Goal: Entertainment & Leisure: Consume media (video, audio)

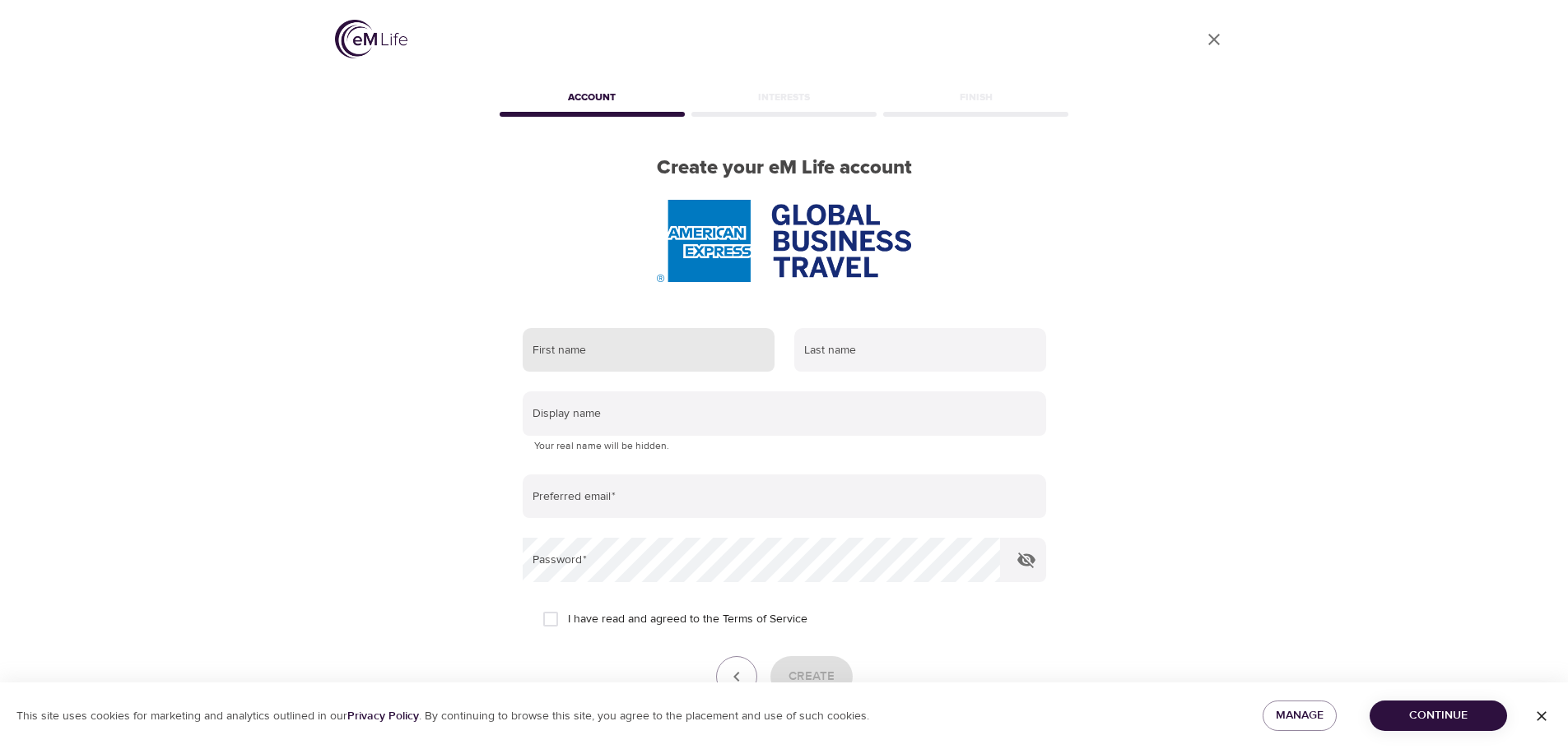
click at [612, 344] on input "text" at bounding box center [648, 350] width 251 height 44
type input "[PERSON_NAME]"
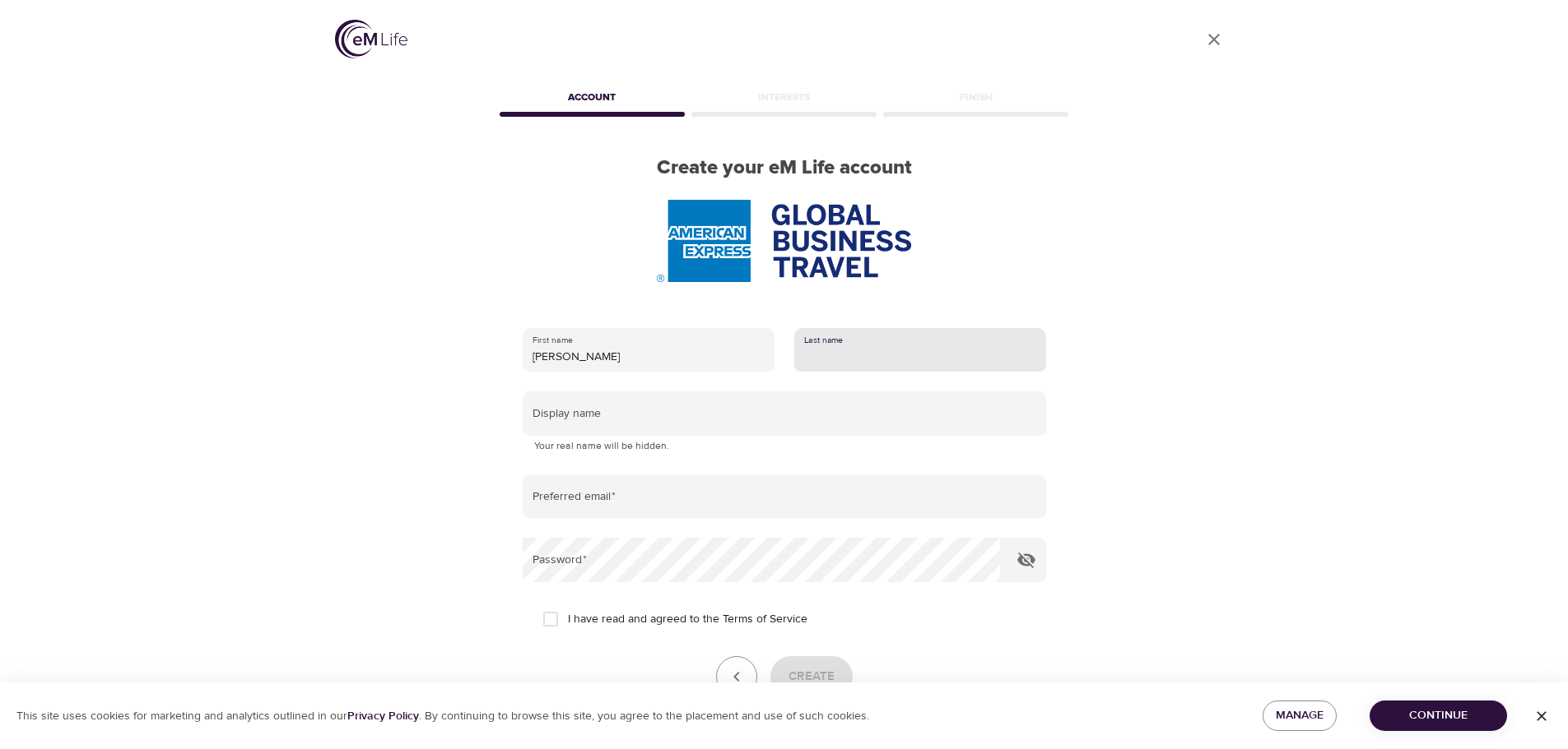
click at [819, 357] on input "text" at bounding box center [919, 350] width 251 height 44
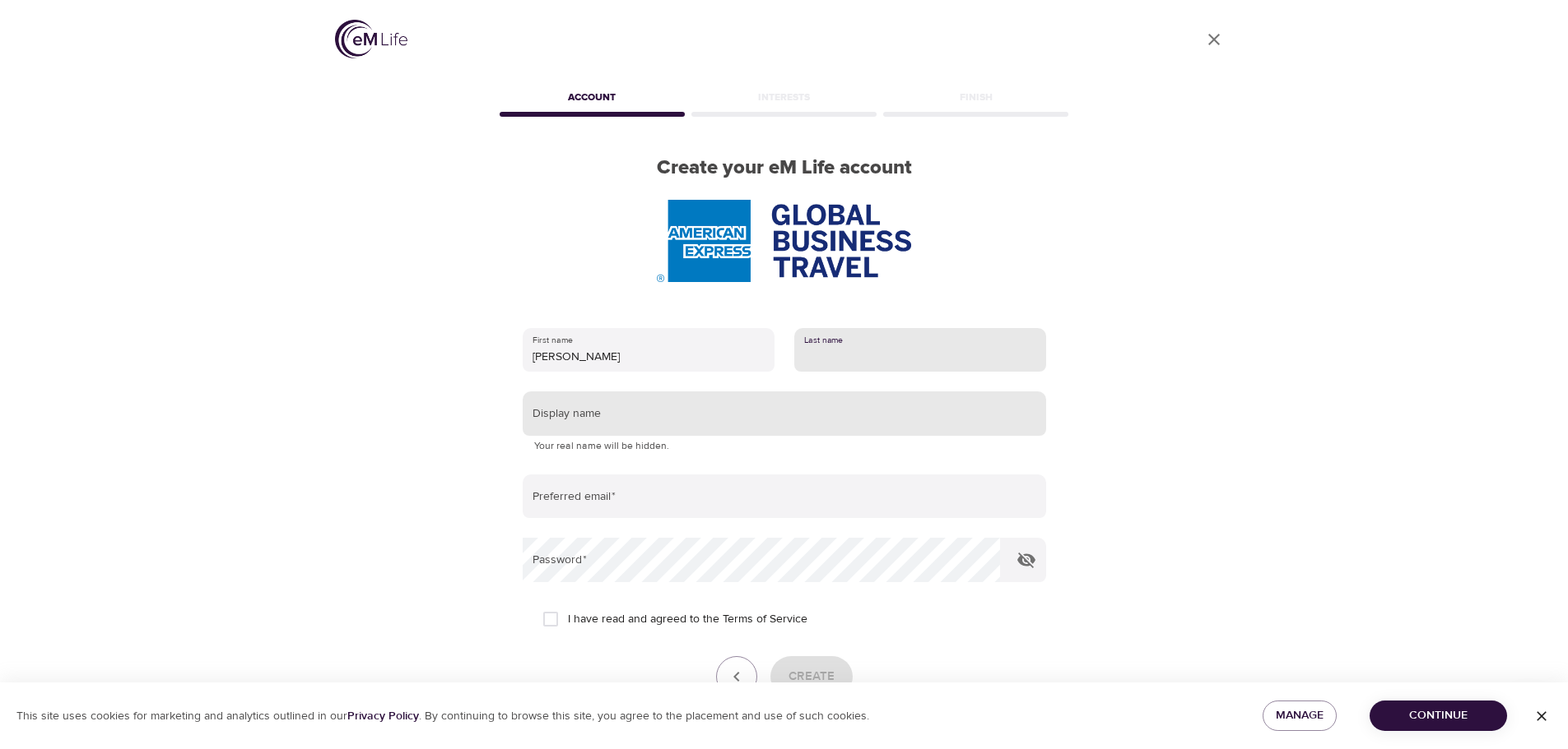
type input "Ertuly"
click at [589, 415] on input "text" at bounding box center [784, 414] width 523 height 44
type input "Desiree Ertuly"
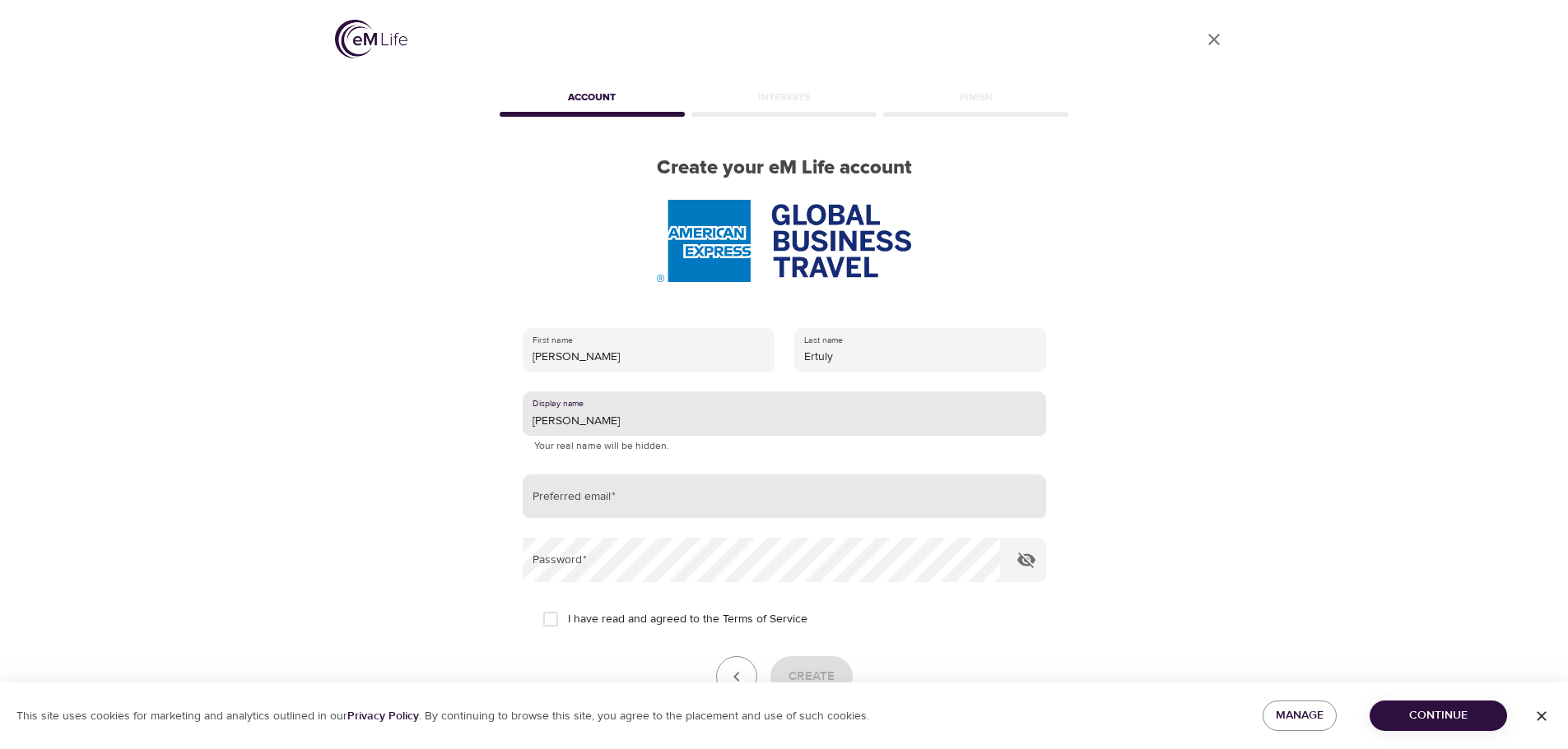
click at [579, 508] on input "email" at bounding box center [784, 497] width 523 height 44
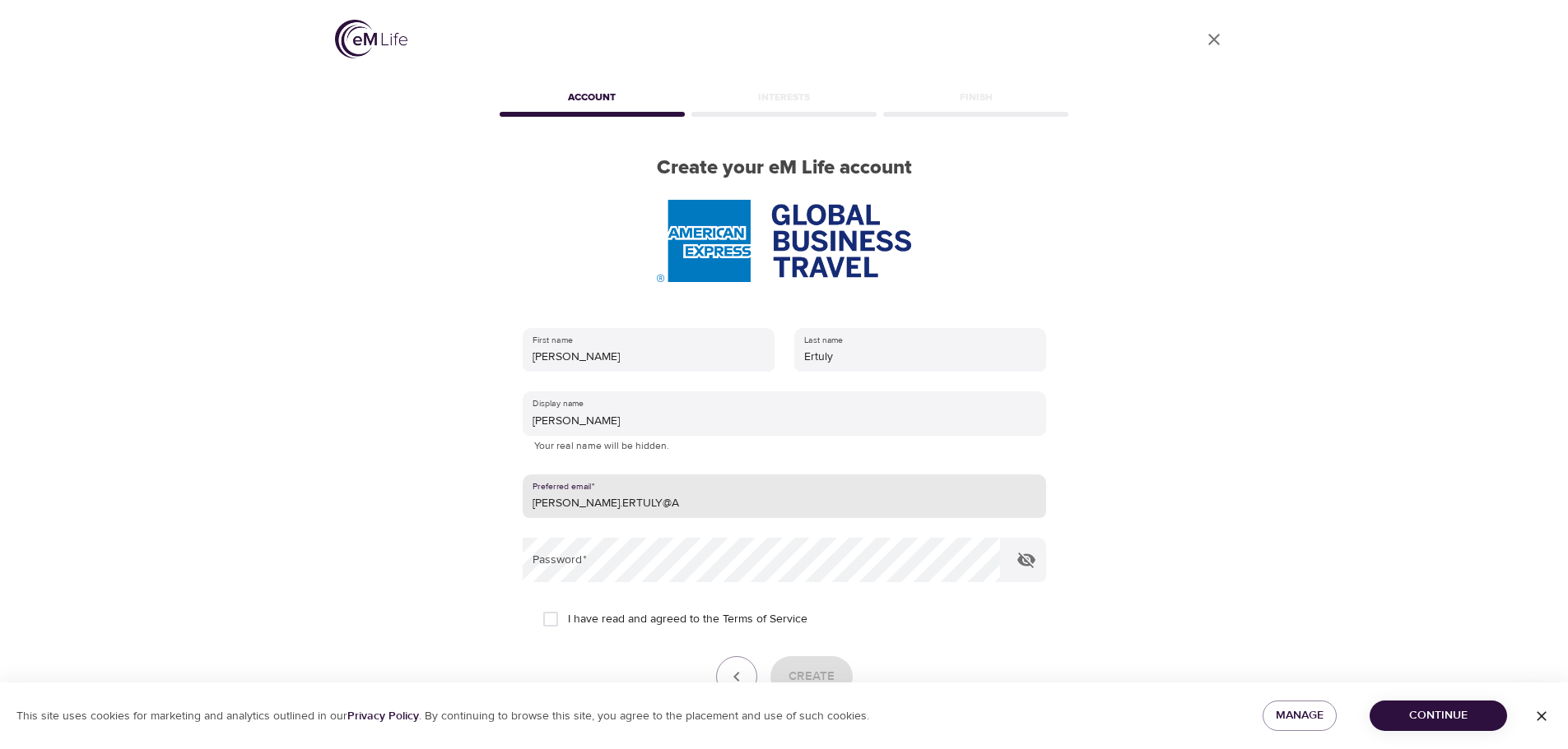
type input "desiree.ertuly@amexgbt.com"
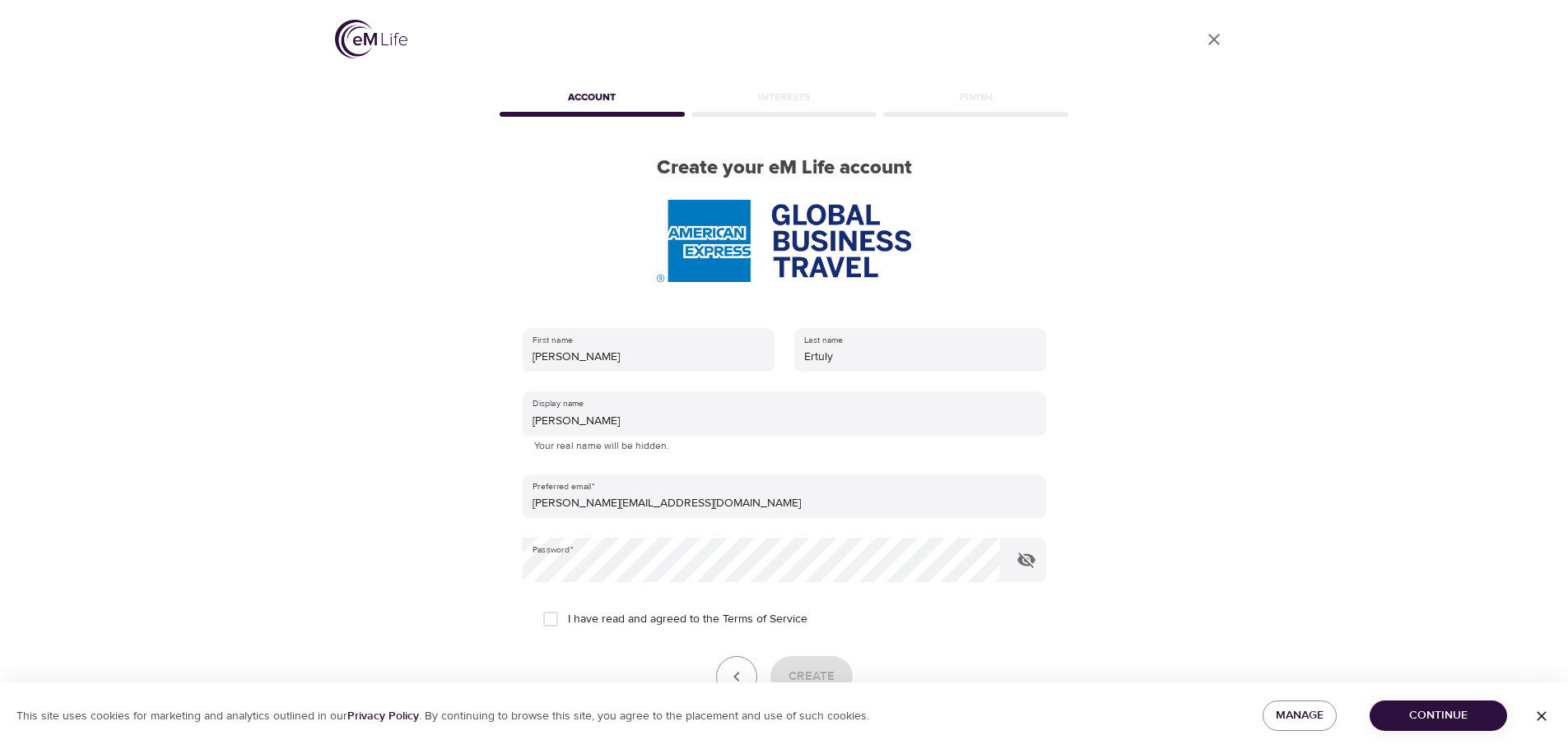
click at [817, 669] on div "Create" at bounding box center [784, 677] width 523 height 41
click at [557, 616] on input "I have read and agreed to the Terms of Service" at bounding box center [551, 620] width 35 height 35
checkbox input "true"
click at [808, 680] on span "Create" at bounding box center [811, 677] width 46 height 21
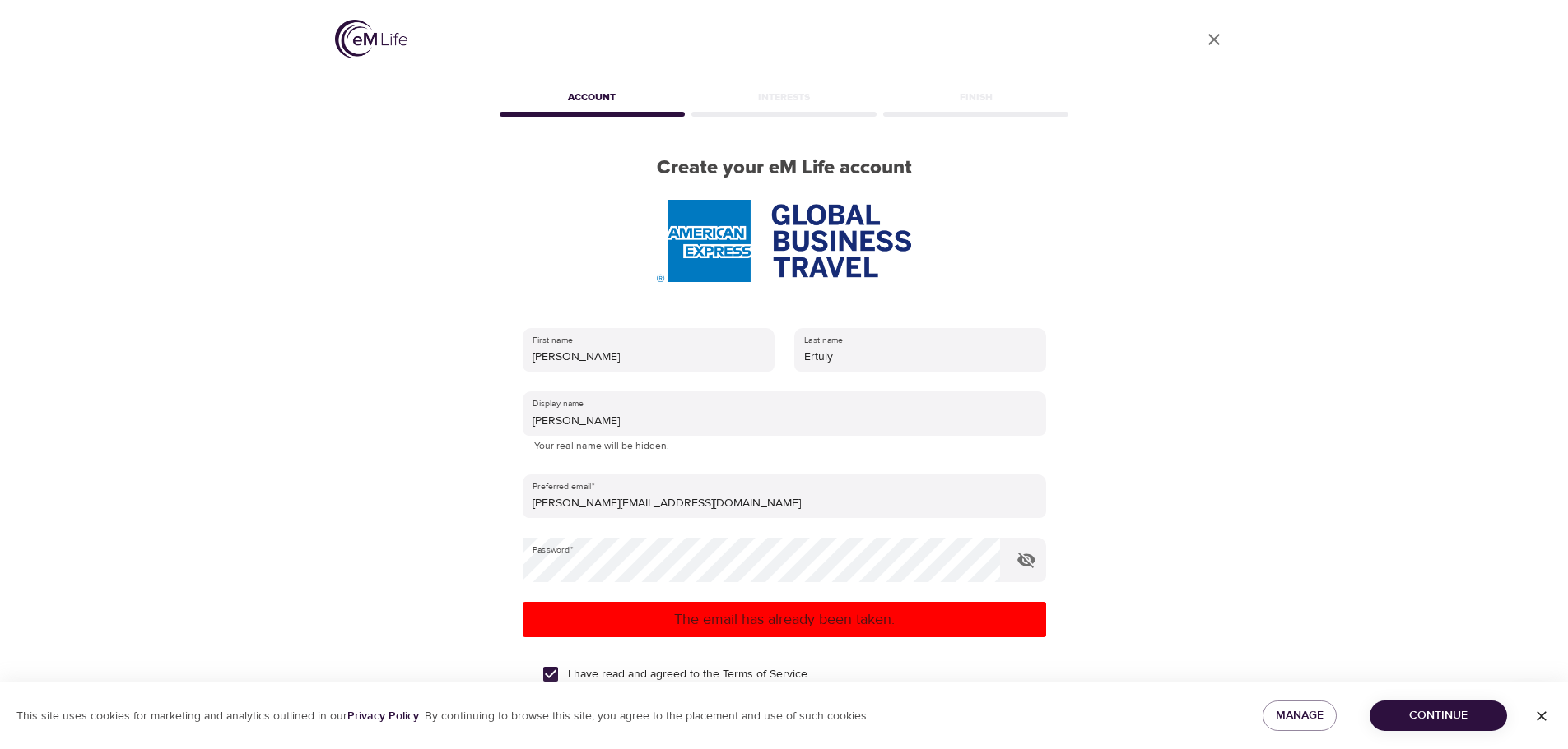
click at [390, 43] on img at bounding box center [371, 39] width 73 height 39
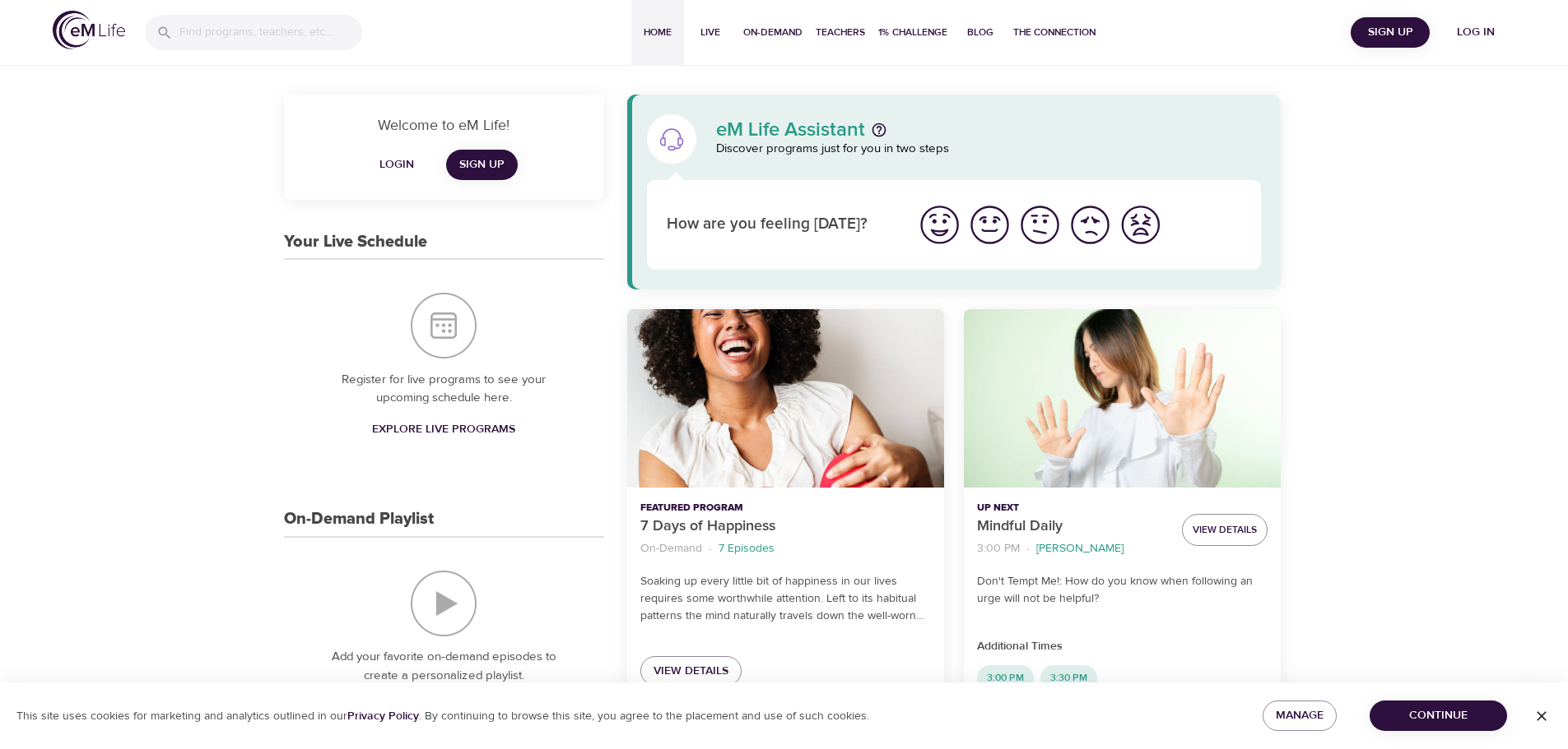
click at [406, 157] on span "Login" at bounding box center [397, 165] width 40 height 21
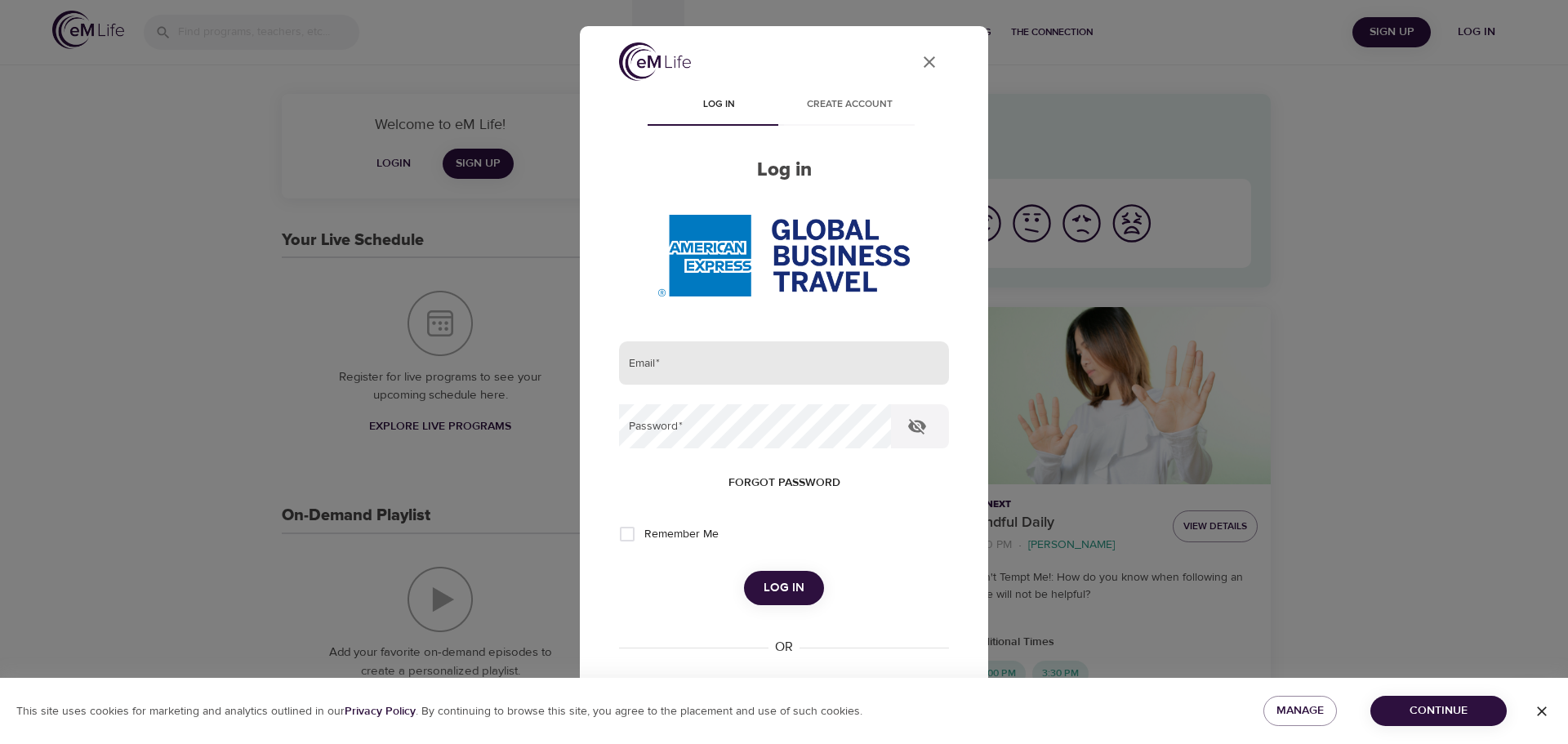
type input "desiree.ertuly@amexgbt.com"
click at [689, 367] on input "desiree.ertuly@amexgbt.com" at bounding box center [784, 363] width 330 height 44
click at [768, 578] on span "Log in" at bounding box center [784, 588] width 41 height 21
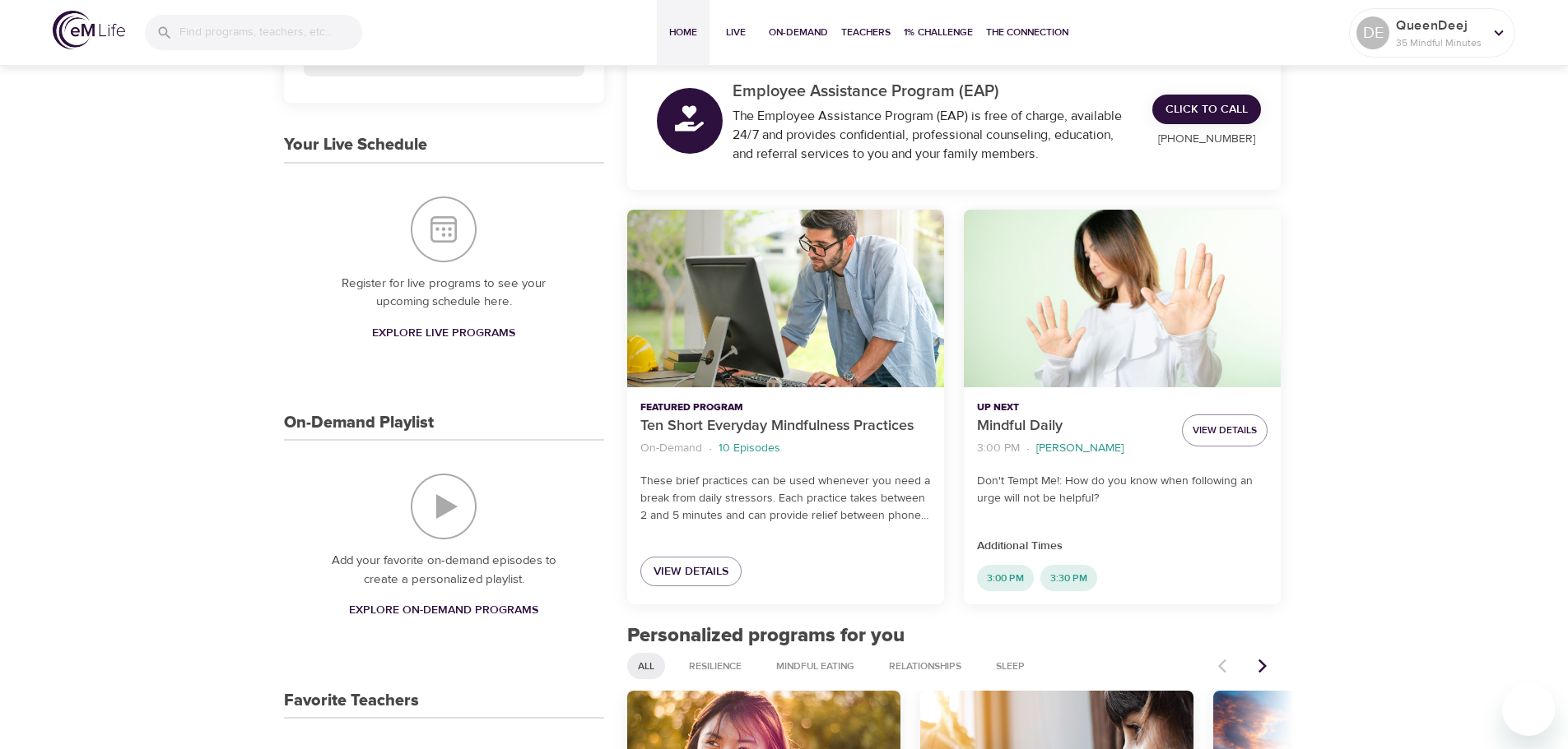
scroll to position [270, 0]
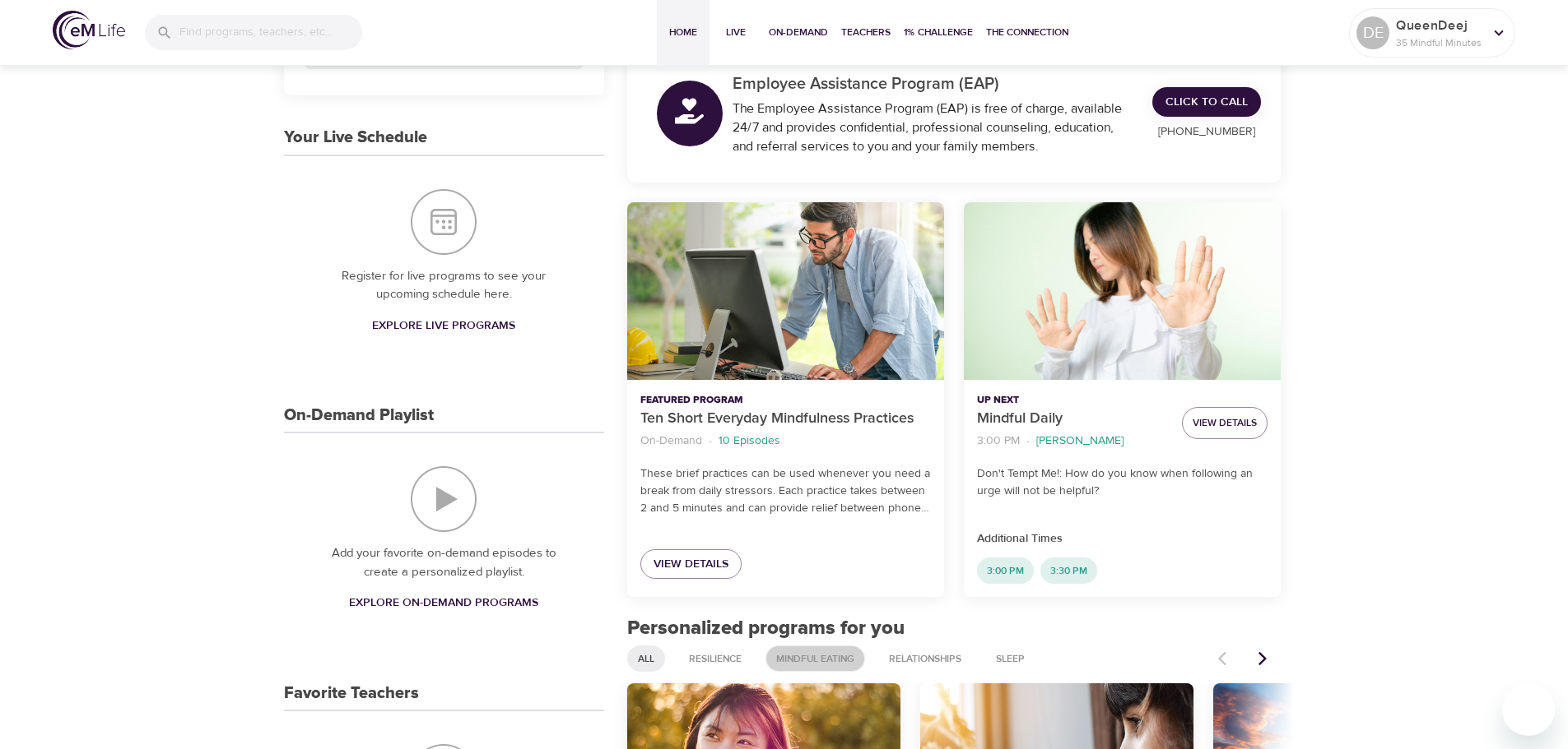
click at [818, 662] on span "Mindful Eating" at bounding box center [815, 659] width 98 height 14
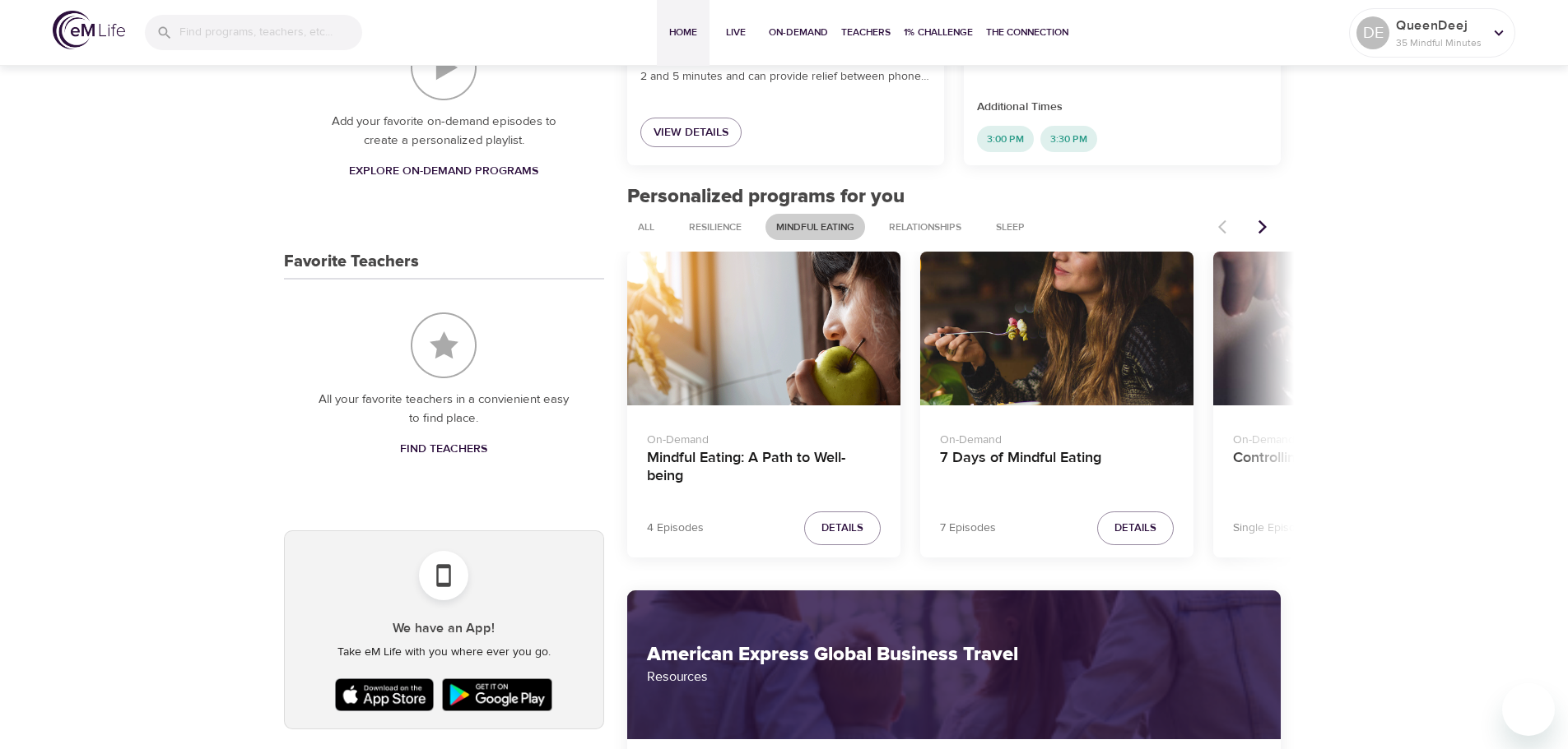
scroll to position [714, 0]
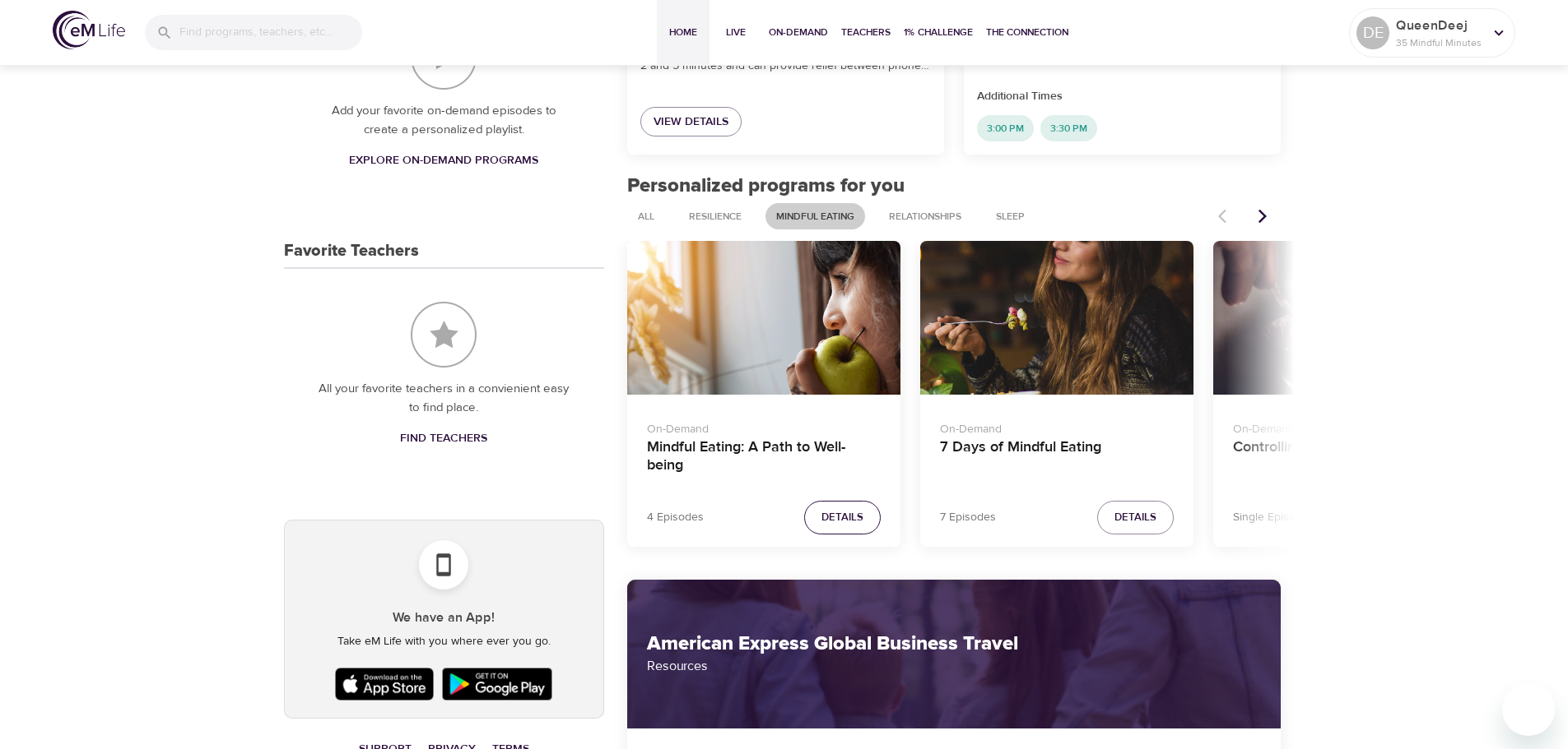
click at [832, 521] on span "Details" at bounding box center [842, 517] width 42 height 19
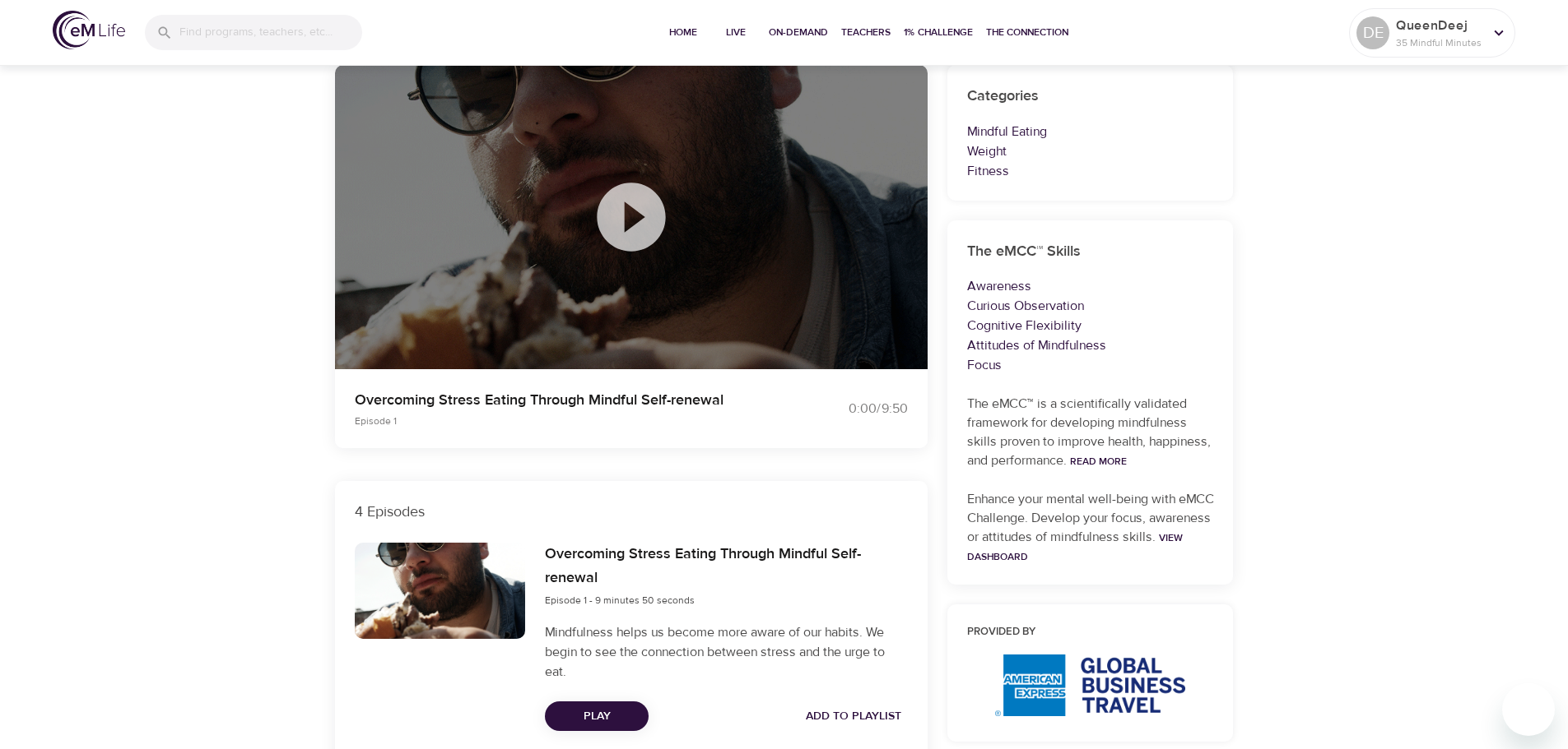
scroll to position [714, 0]
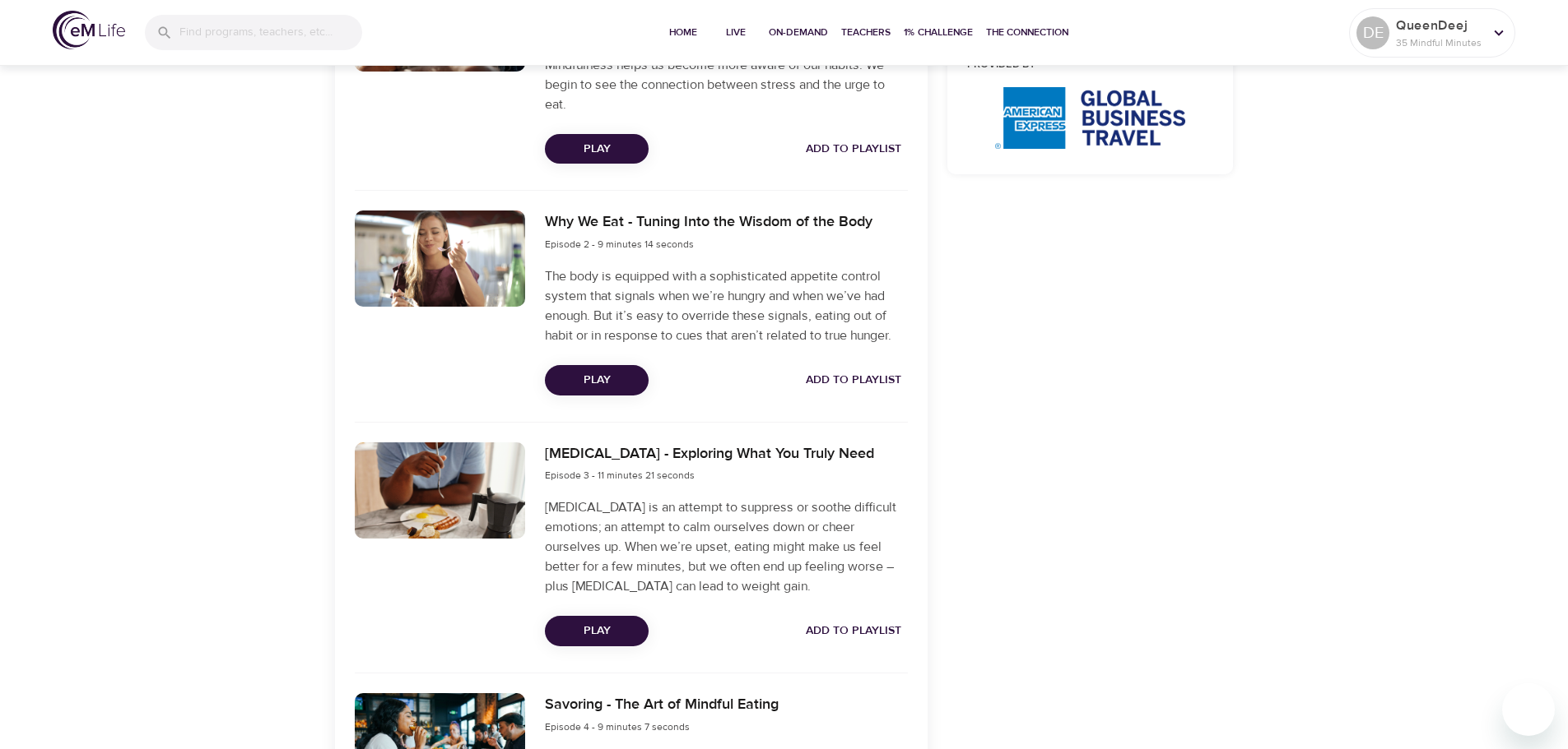
click at [595, 152] on span "Play" at bounding box center [597, 149] width 77 height 21
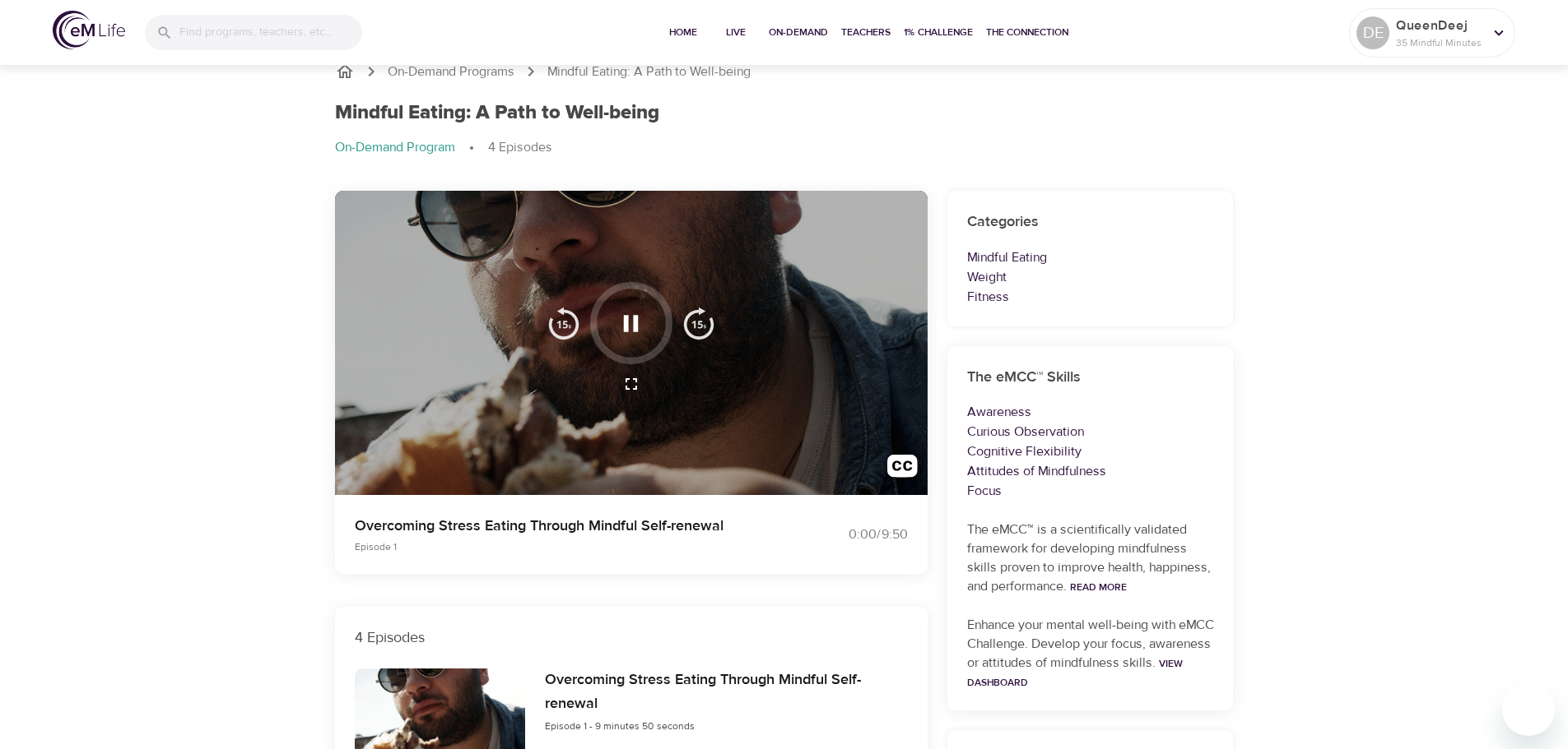
scroll to position [0, 0]
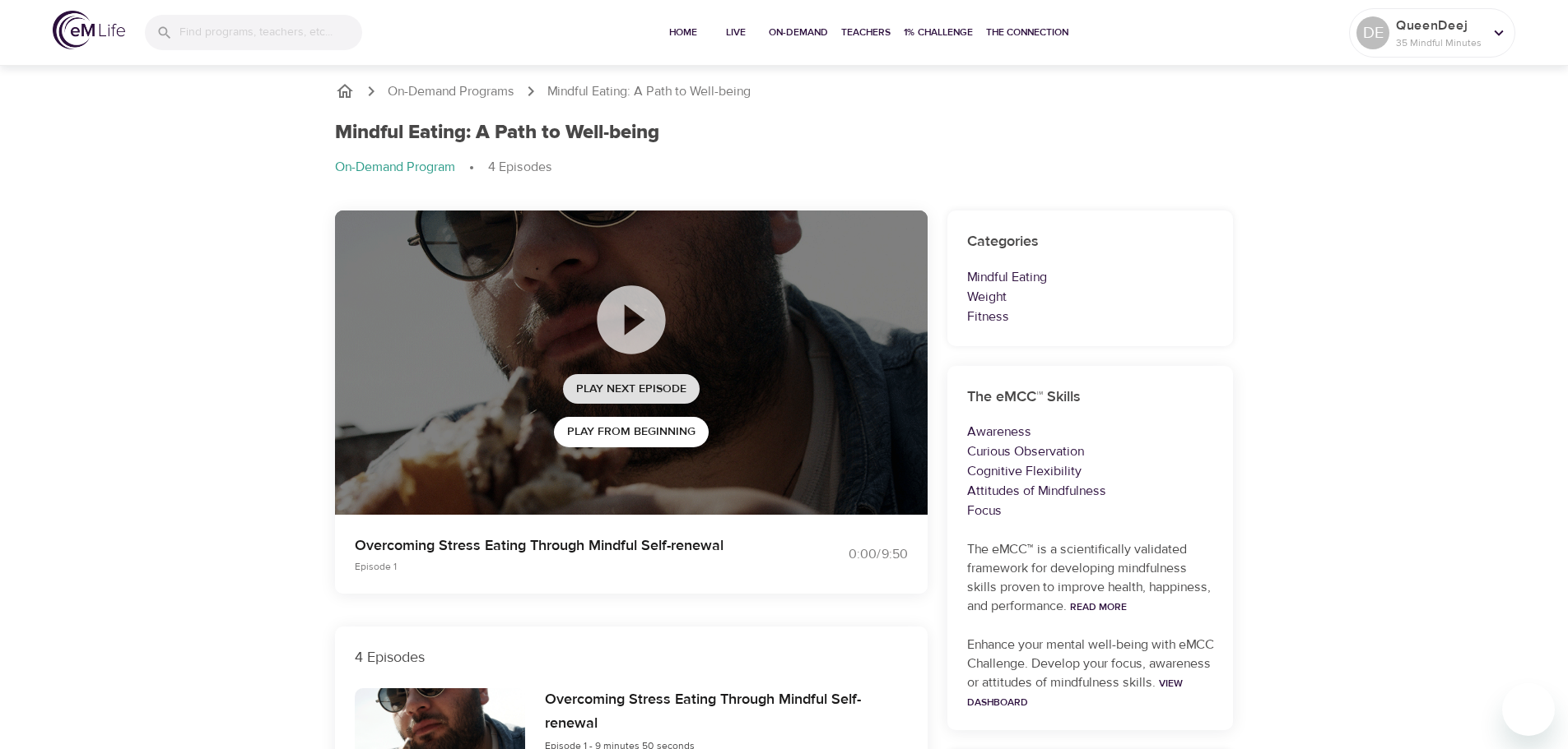
click at [647, 400] on button "Play Next Episode" at bounding box center [631, 389] width 137 height 30
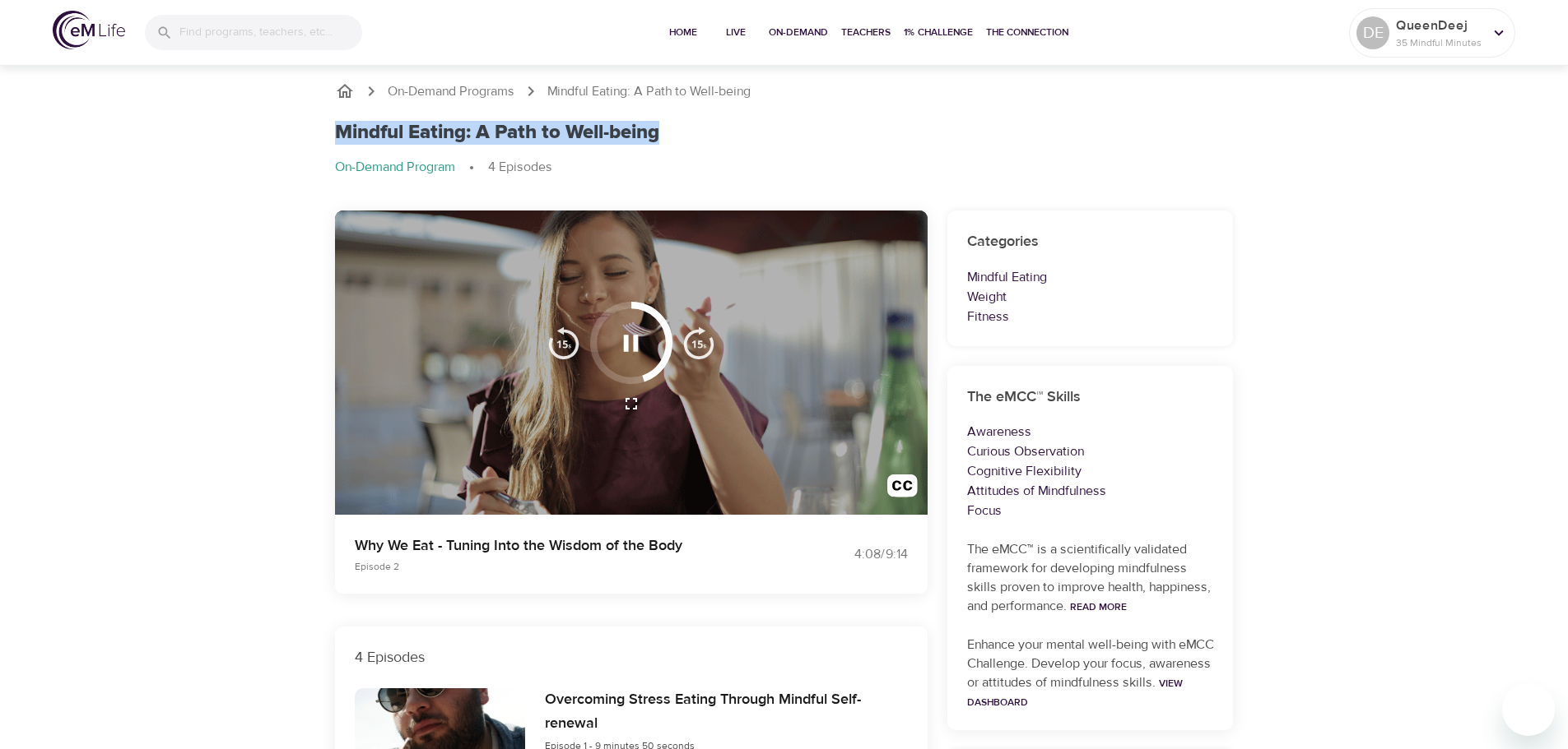
drag, startPoint x: 329, startPoint y: 130, endPoint x: 689, endPoint y: 132, distance: 360.0
click at [689, 132] on div "Mindful Eating: A Path to Well-being On-Demand Program 4 Episodes" at bounding box center [784, 156] width 918 height 90
copy h1 "Mindful Eating: A Path to Well-being"
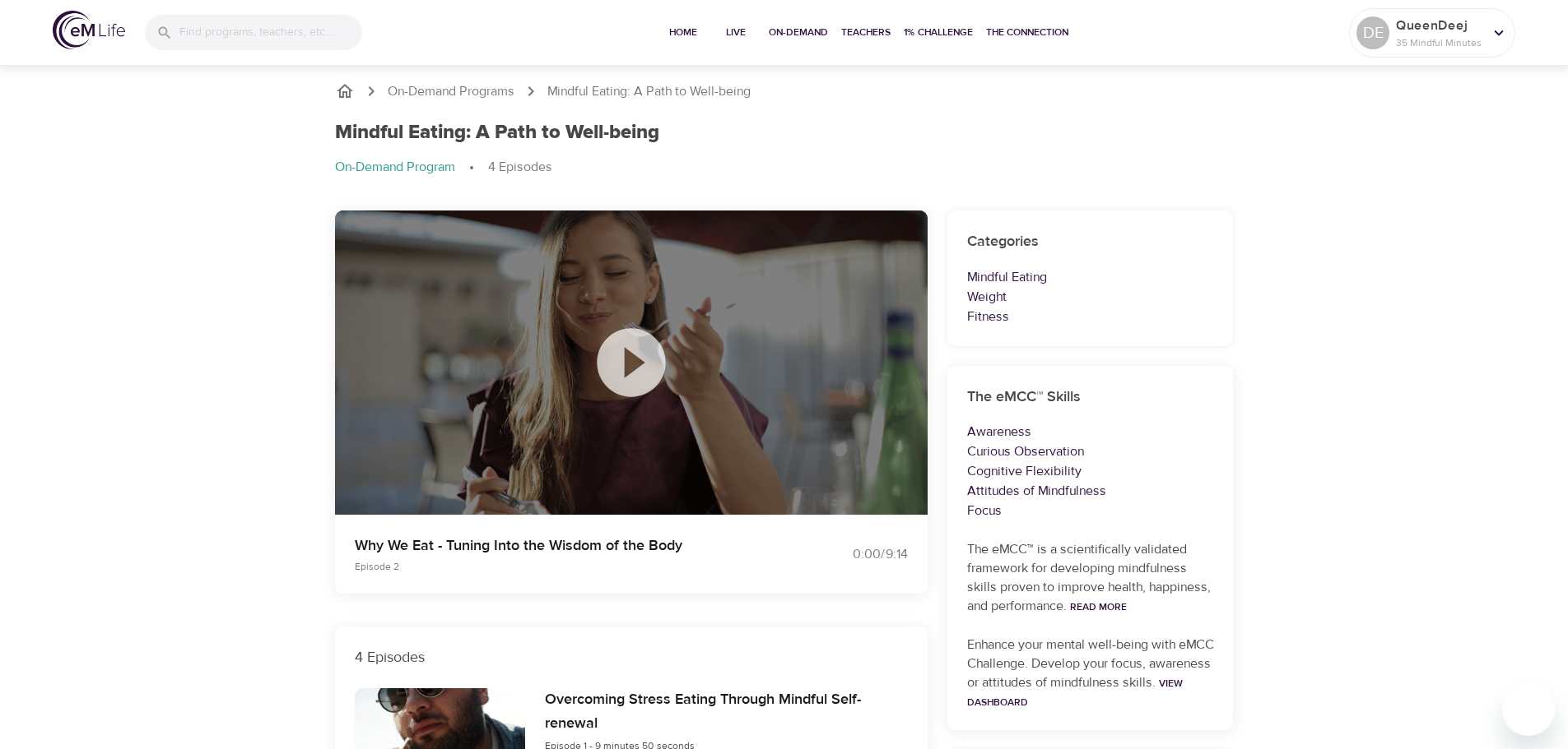
click at [637, 368] on icon at bounding box center [631, 362] width 68 height 68
click at [462, 662] on p "4 Episodes" at bounding box center [631, 658] width 553 height 22
click at [568, 720] on h6 "Overcoming Stress Eating Through Mindful Self-renewal" at bounding box center [725, 713] width 362 height 48
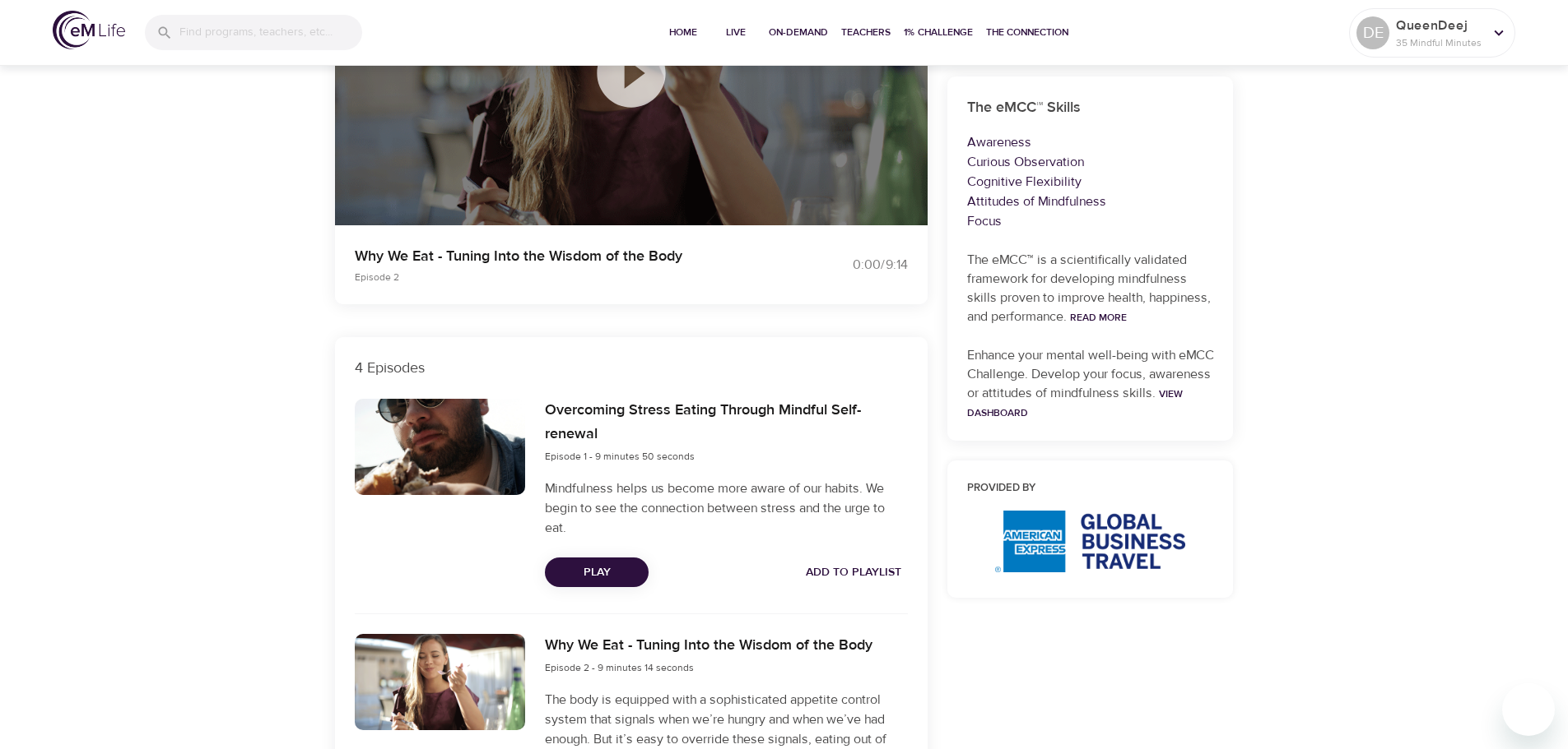
scroll to position [297, 0]
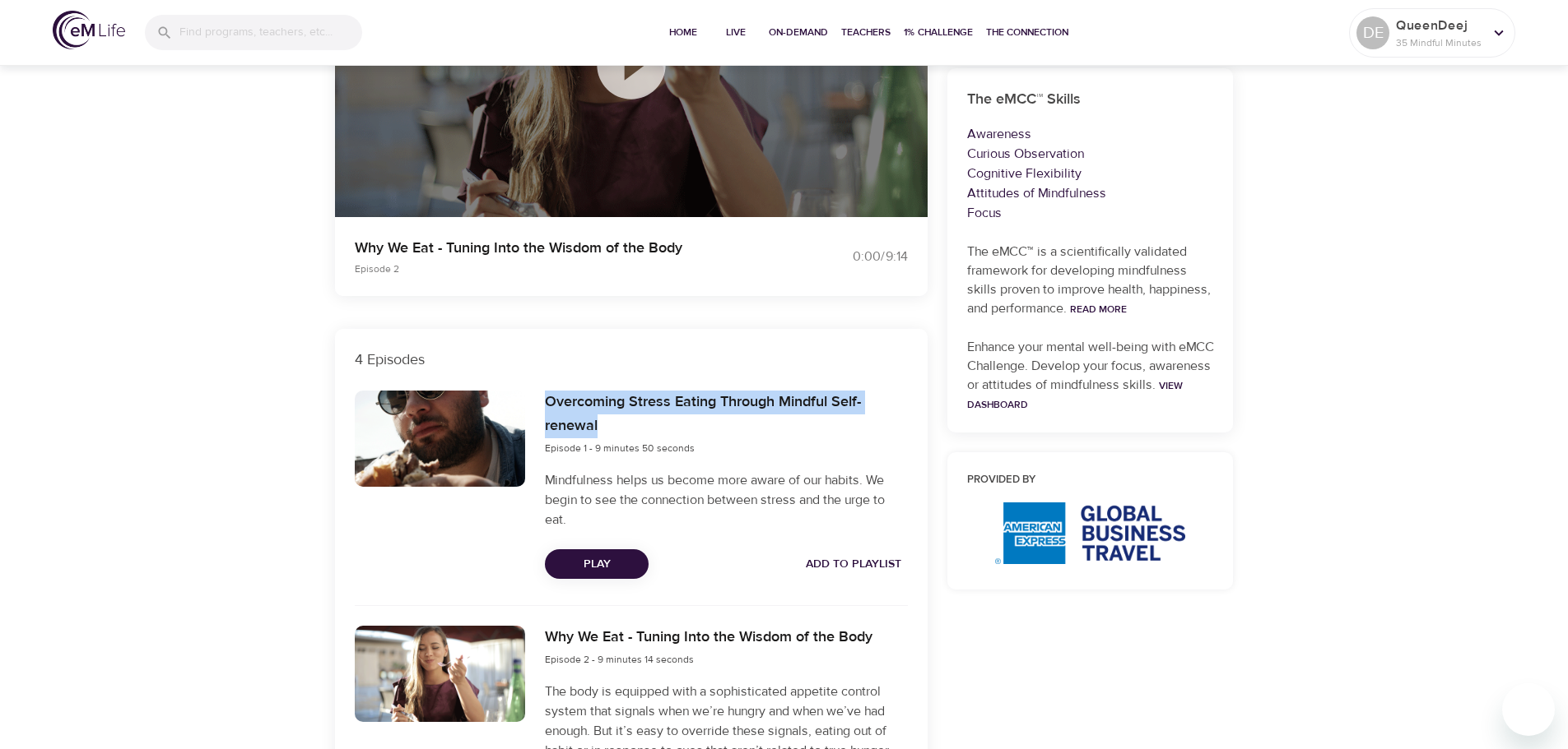
drag, startPoint x: 538, startPoint y: 396, endPoint x: 742, endPoint y: 428, distance: 206.5
click at [742, 428] on div "Overcoming Stress Eating Through Mindful Self-renewal Episode 1 - 9 minutes 50 …" at bounding box center [725, 485] width 382 height 208
copy h6 "Overcoming Stress Eating Through Mindful Self-renewal"
click at [585, 559] on span "Play" at bounding box center [597, 564] width 77 height 21
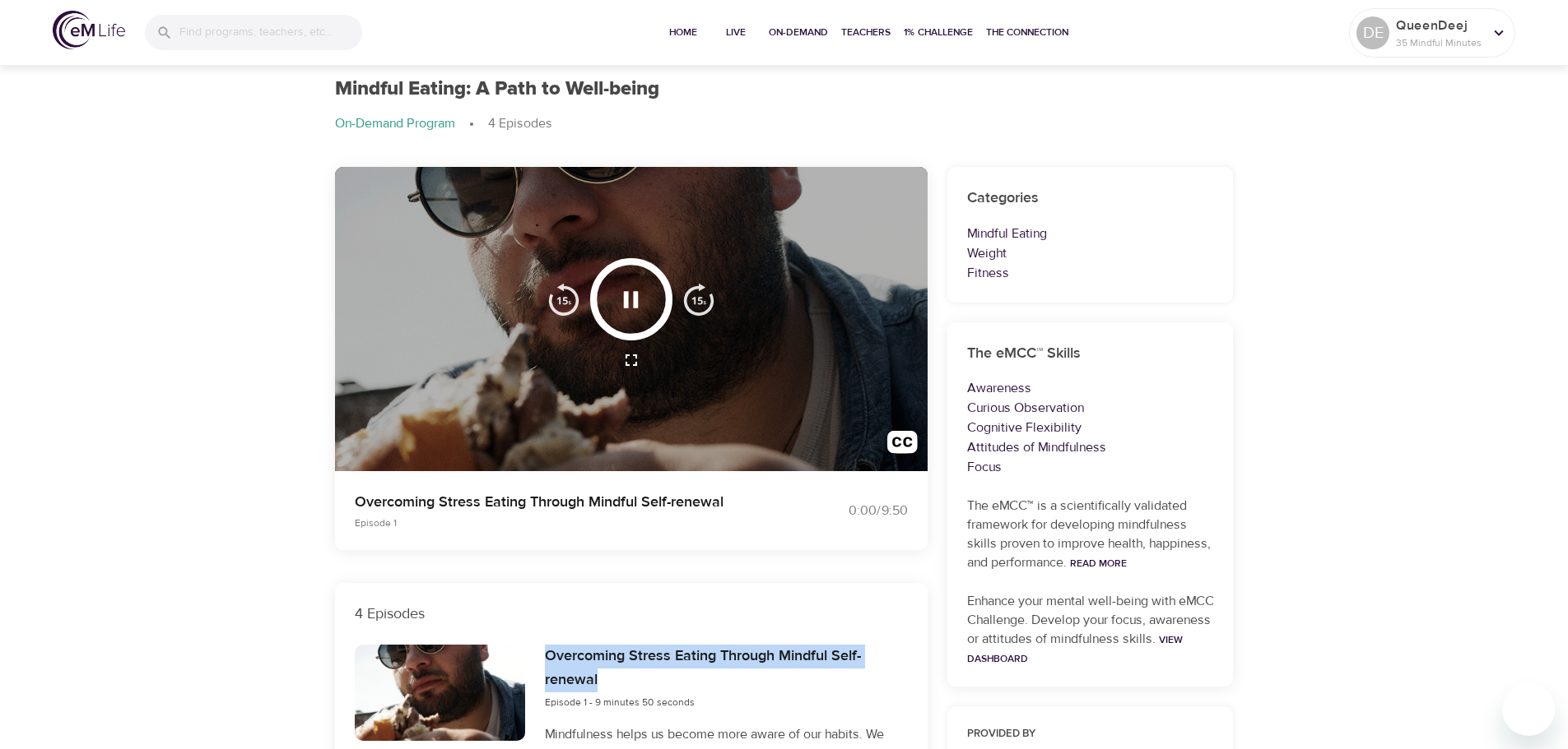
scroll to position [0, 0]
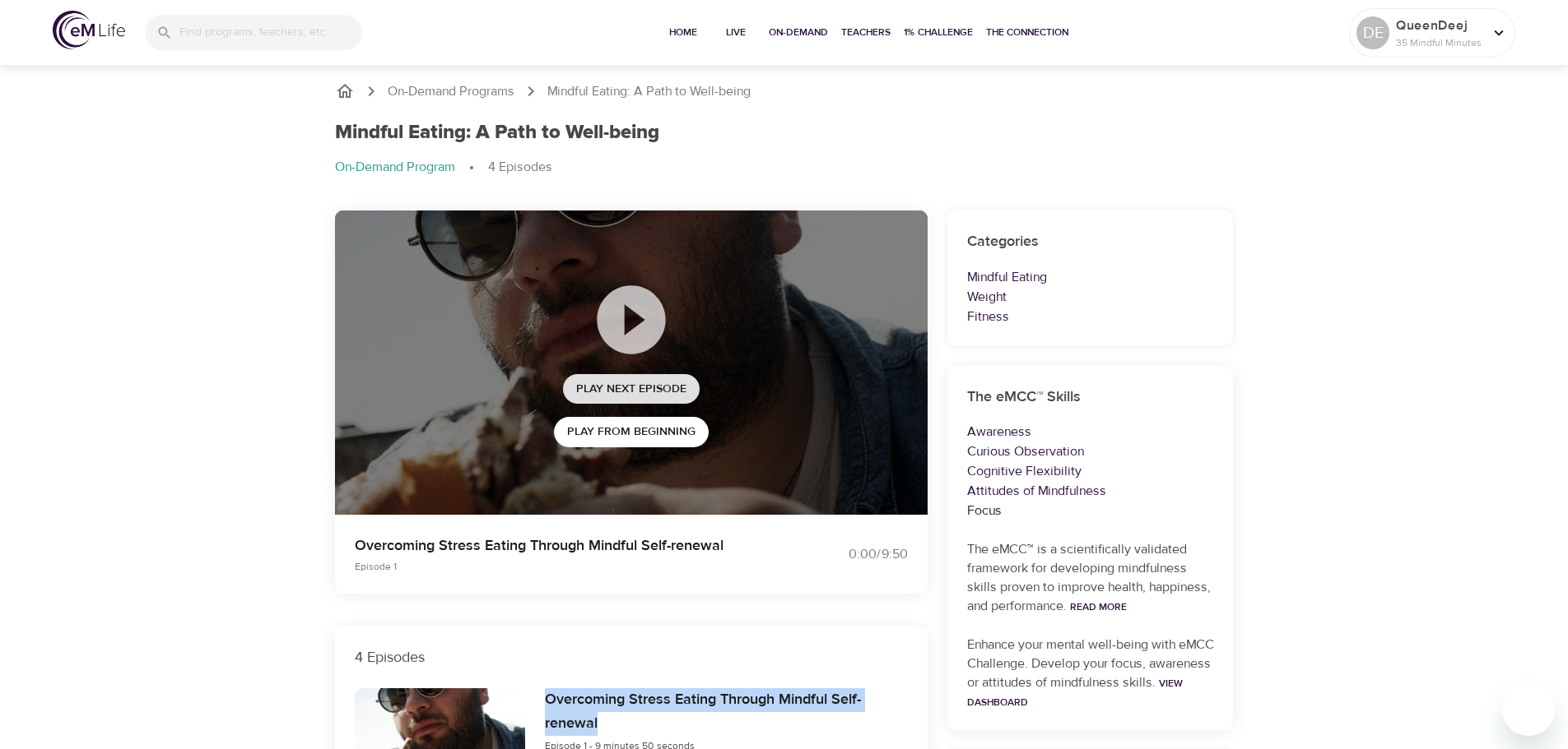
click at [629, 386] on span "Play Next Episode" at bounding box center [631, 389] width 110 height 21
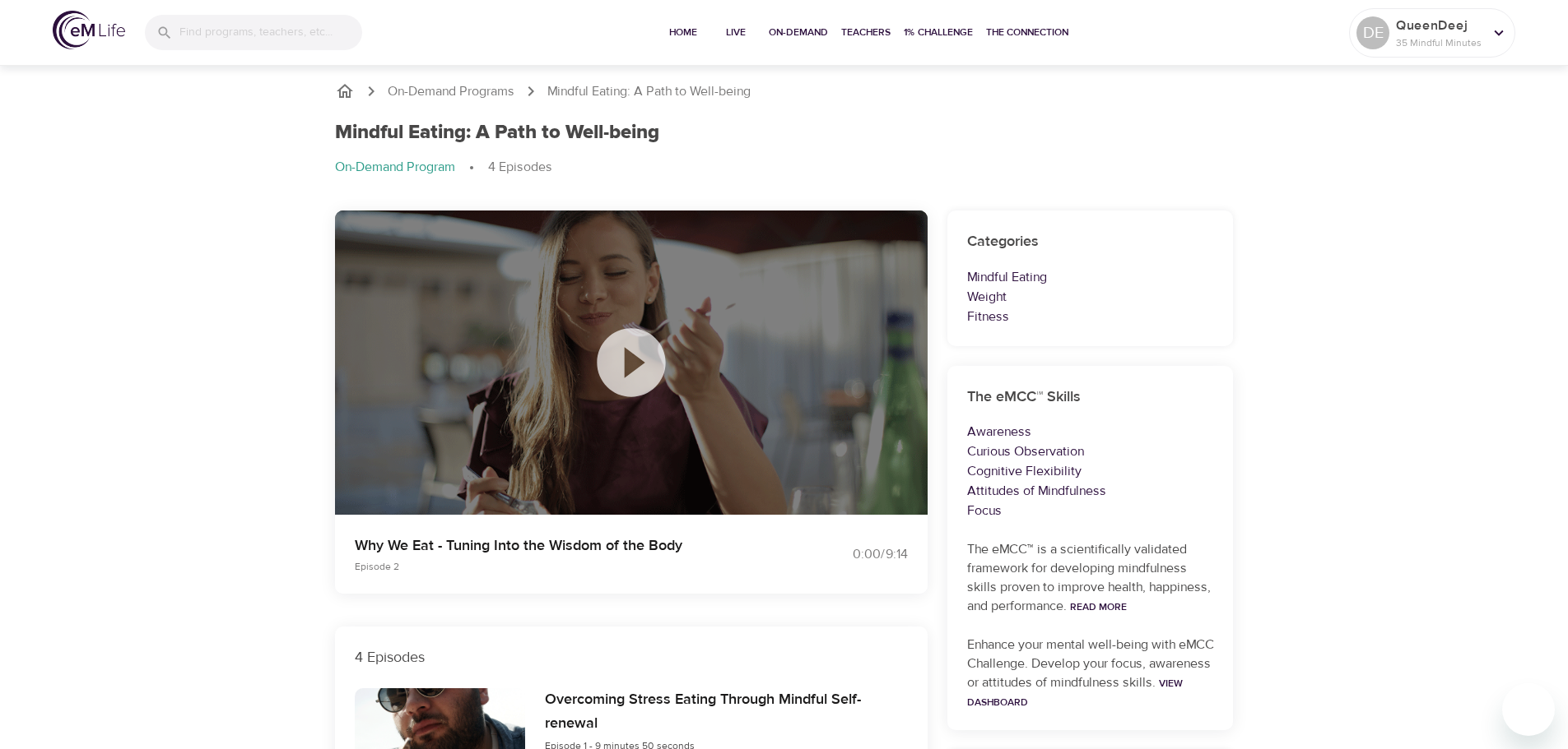
click at [628, 358] on icon at bounding box center [631, 363] width 82 height 82
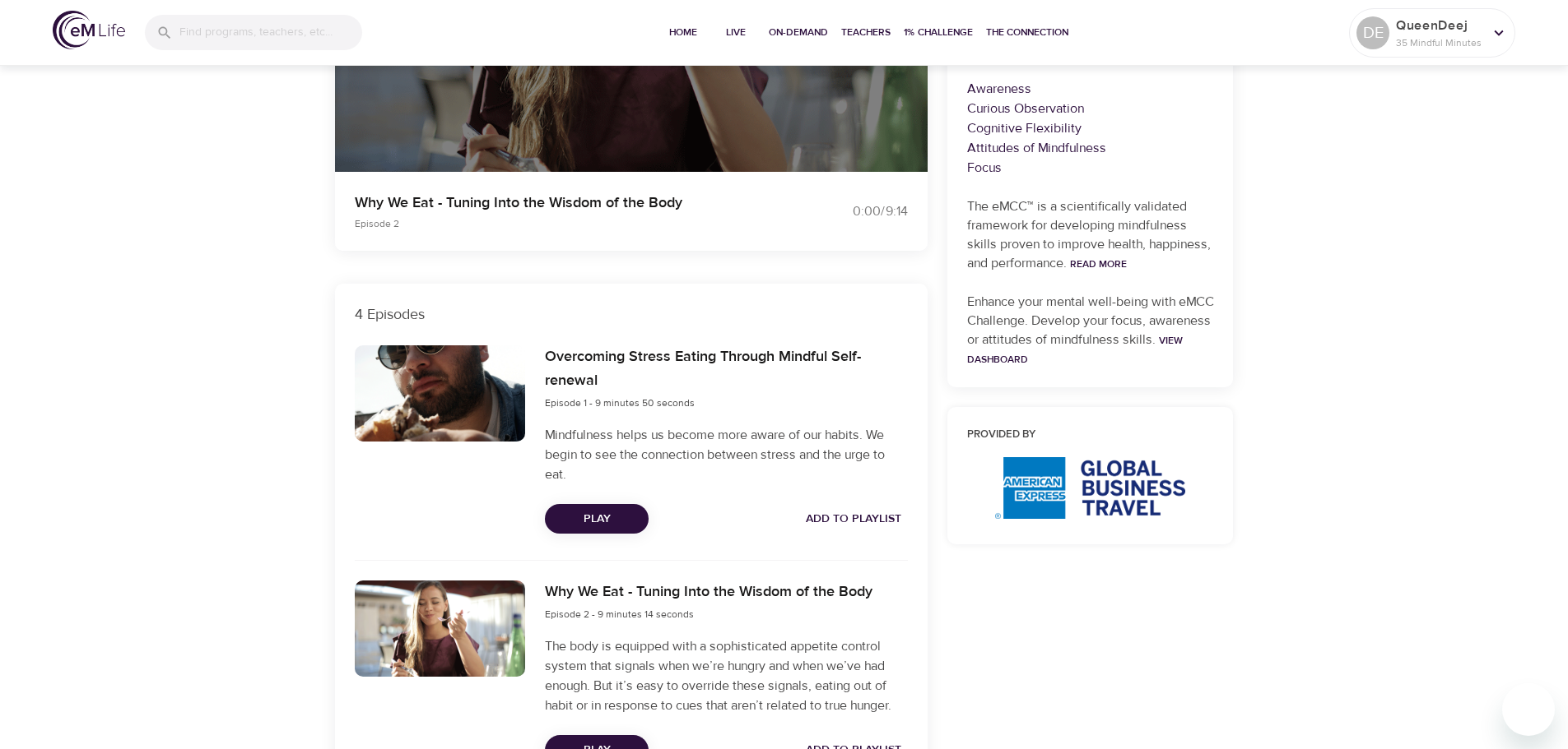
scroll to position [391, 0]
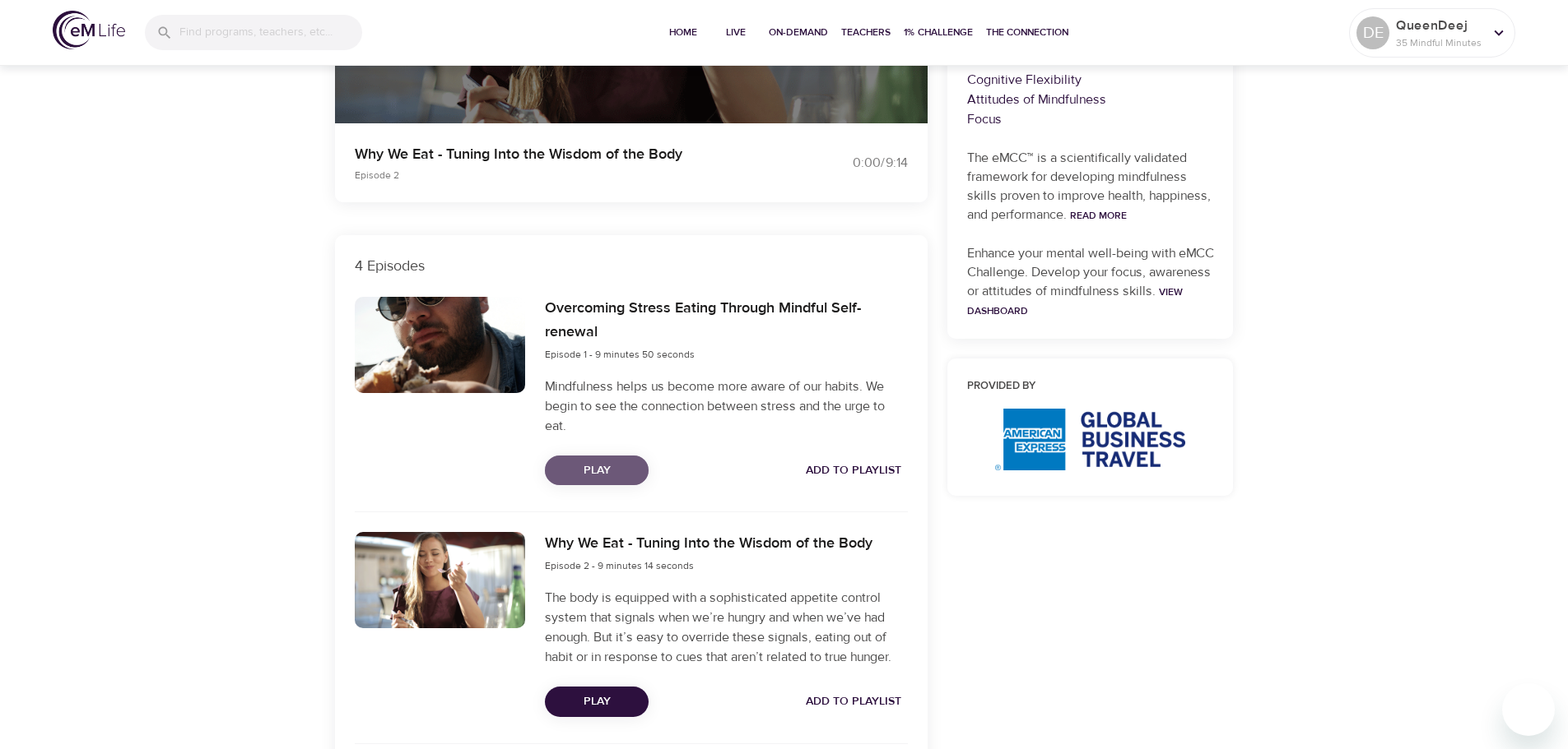
click at [607, 470] on span "Play" at bounding box center [597, 470] width 77 height 21
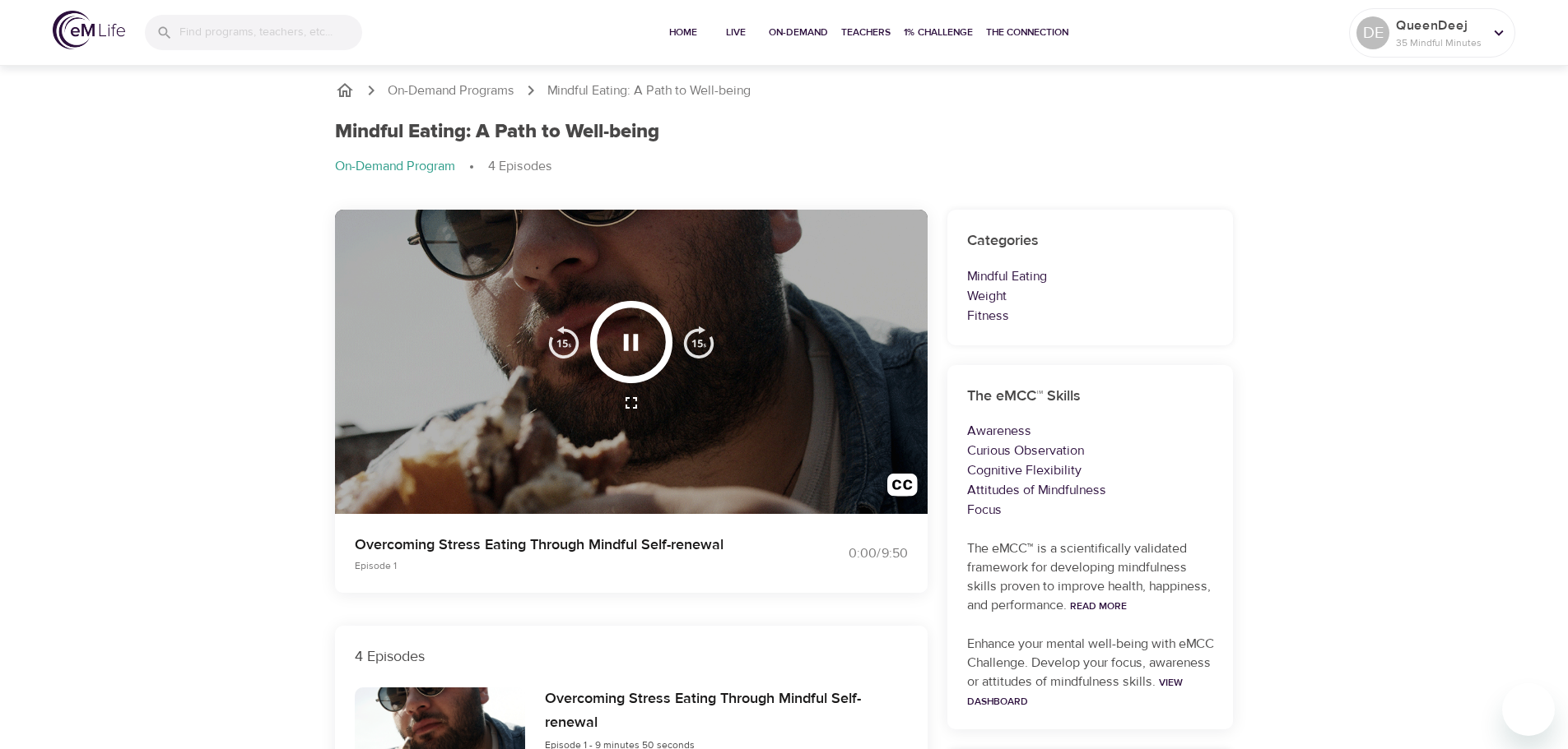
scroll to position [0, 0]
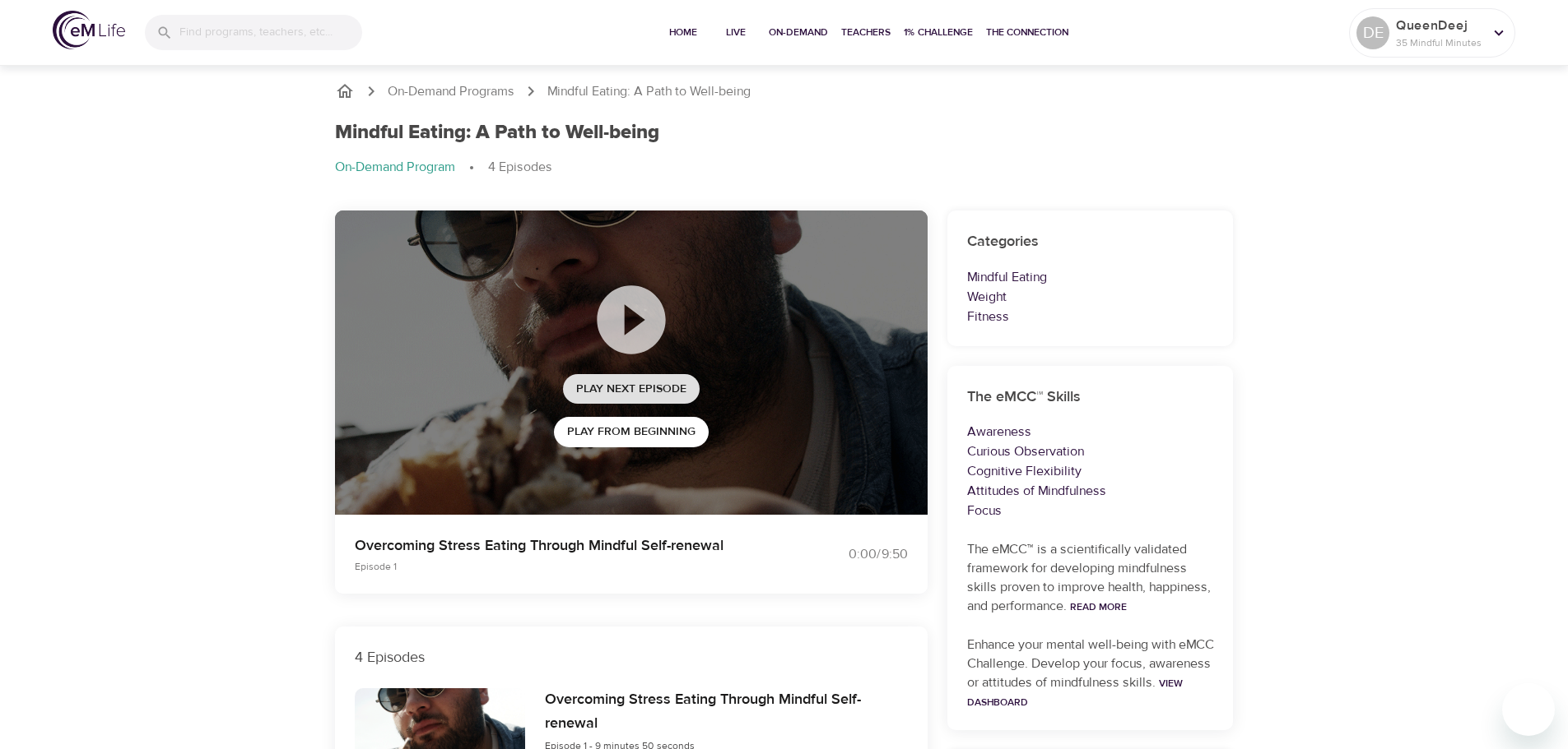
click at [637, 383] on span "Play Next Episode" at bounding box center [631, 389] width 110 height 21
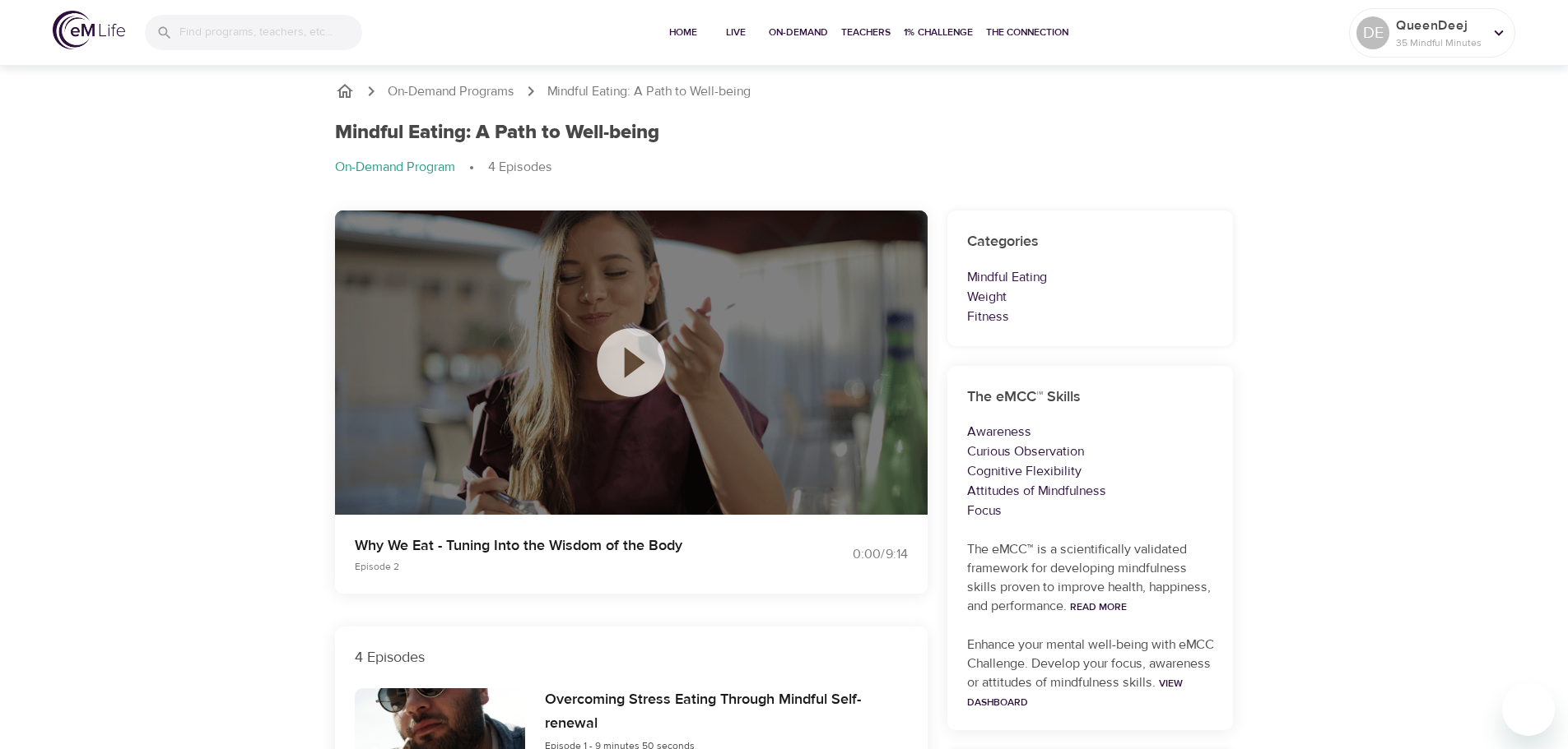
click at [628, 372] on icon at bounding box center [631, 363] width 82 height 82
click at [256, 38] on input "search" at bounding box center [271, 33] width 181 height 35
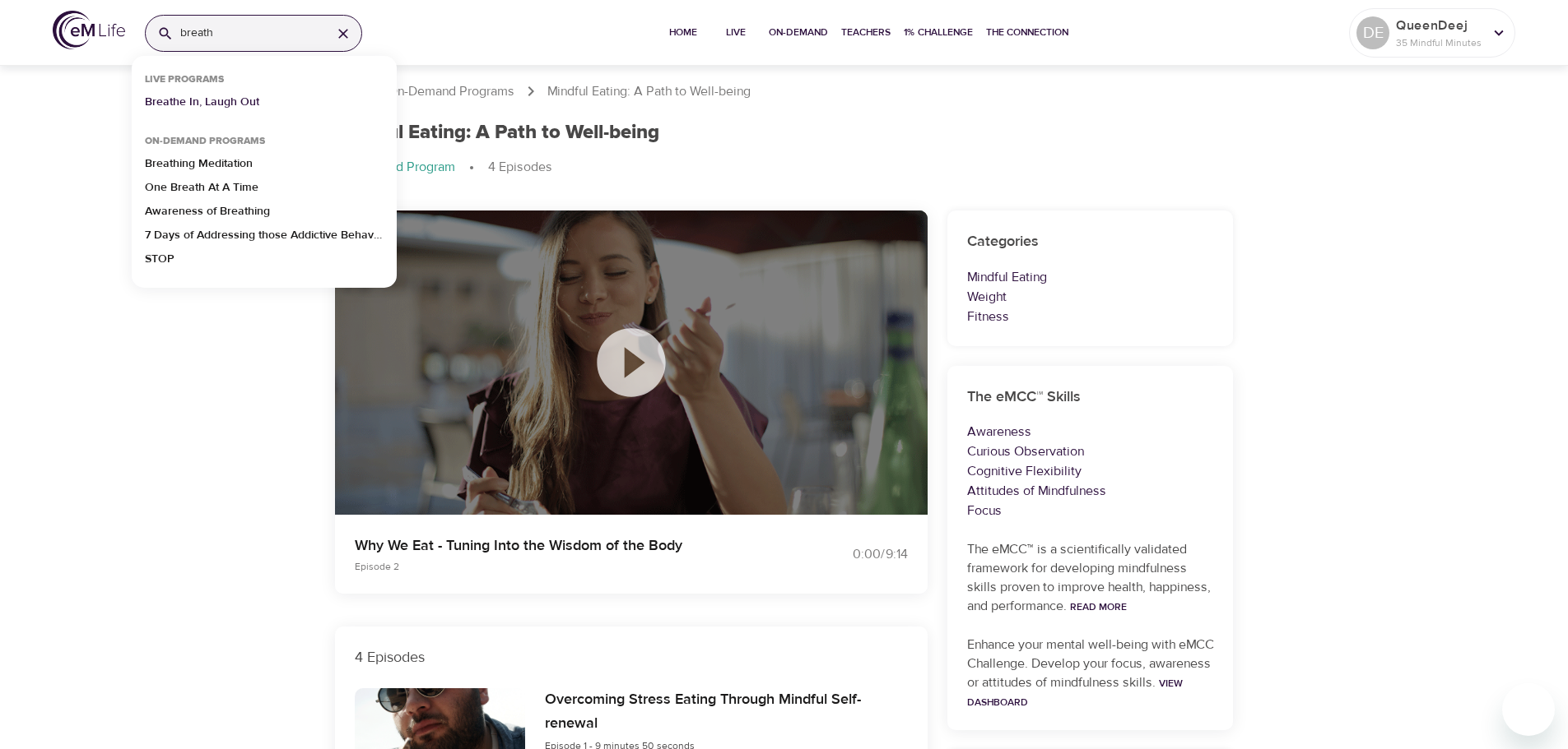
type input "breath"
click at [242, 104] on p "Breathe In, Laugh Out" at bounding box center [202, 105] width 115 height 24
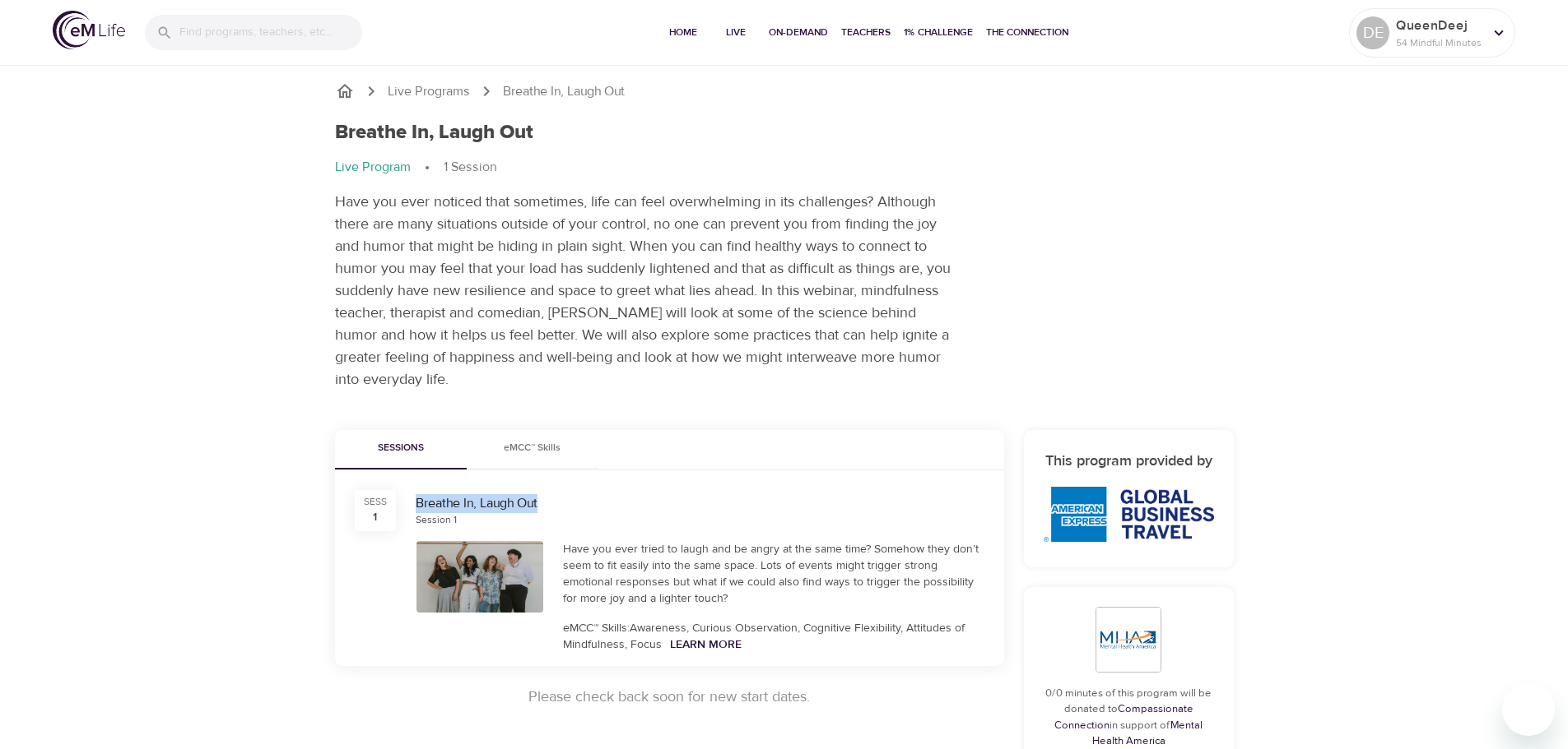
drag, startPoint x: 418, startPoint y: 497, endPoint x: 554, endPoint y: 494, distance: 136.0
click at [554, 494] on div "Breathe In, Laugh Out" at bounding box center [700, 503] width 569 height 19
copy div "Breathe In, Laugh Out"
click at [477, 571] on div at bounding box center [480, 577] width 128 height 72
click at [477, 571] on div at bounding box center [480, 577] width 128 height 72
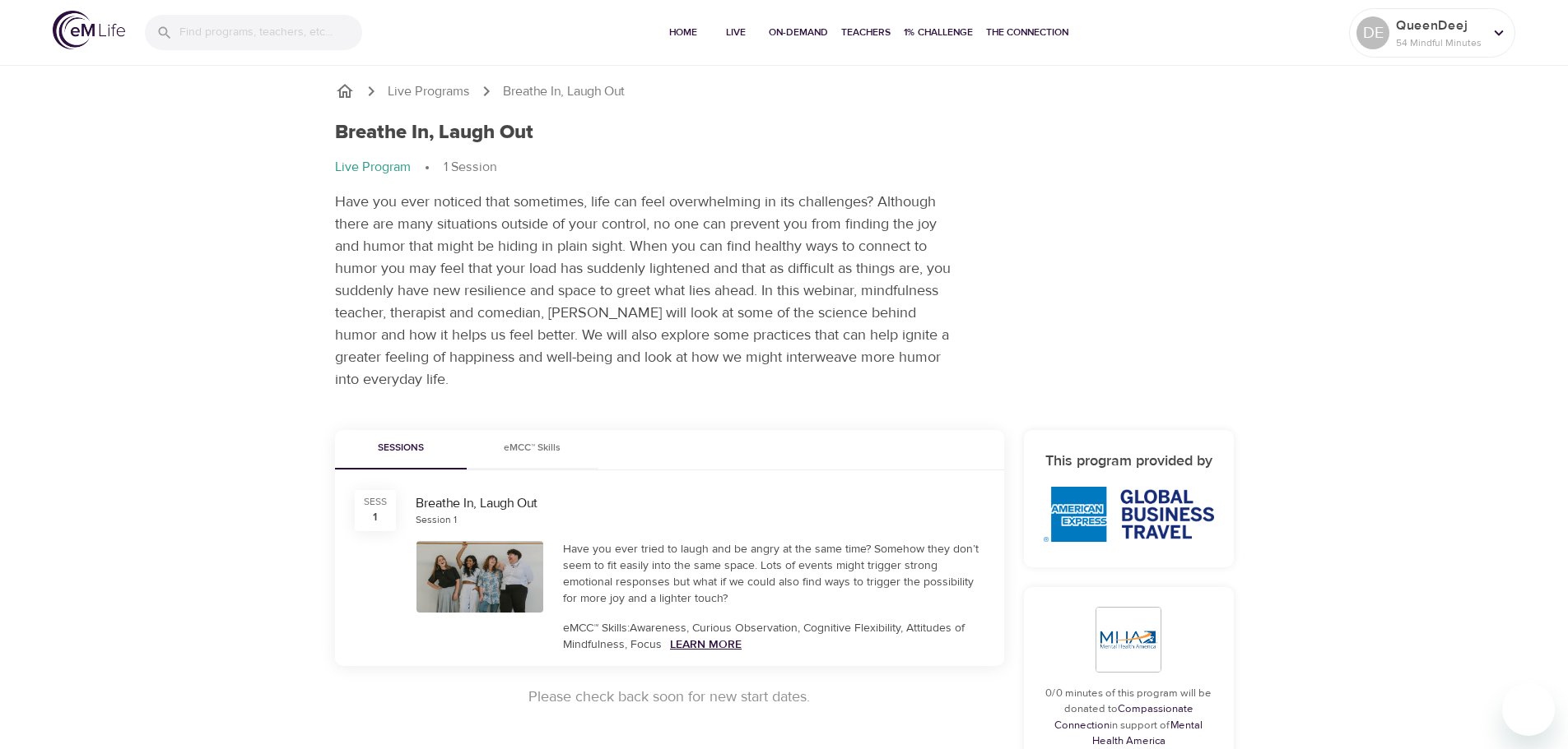
click at [710, 645] on link "Learn More" at bounding box center [706, 645] width 72 height 15
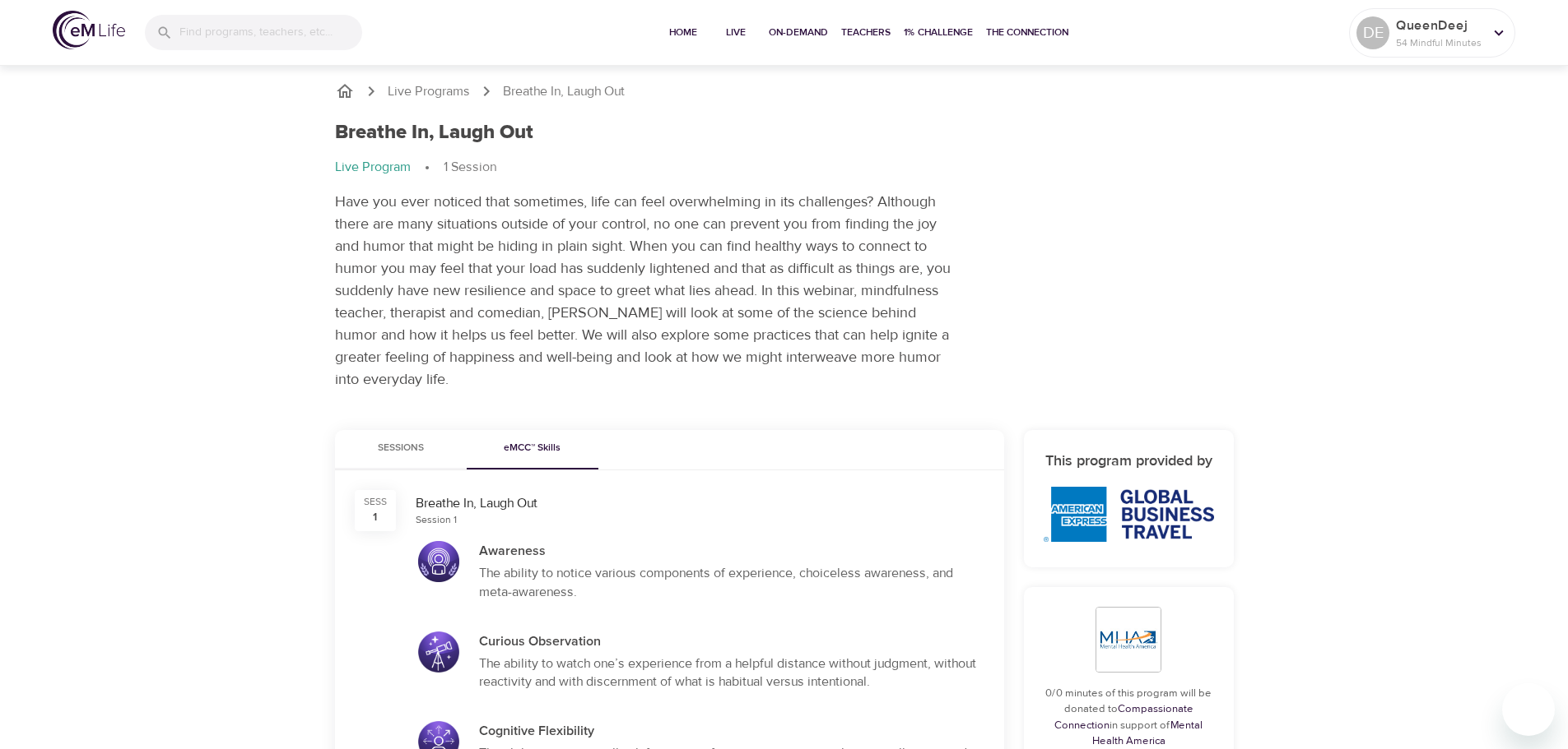
click at [387, 511] on div "Sess 1" at bounding box center [375, 511] width 41 height 41
click at [420, 522] on div "Session 1" at bounding box center [436, 520] width 41 height 14
click at [400, 447] on span "Sessions" at bounding box center [401, 448] width 112 height 17
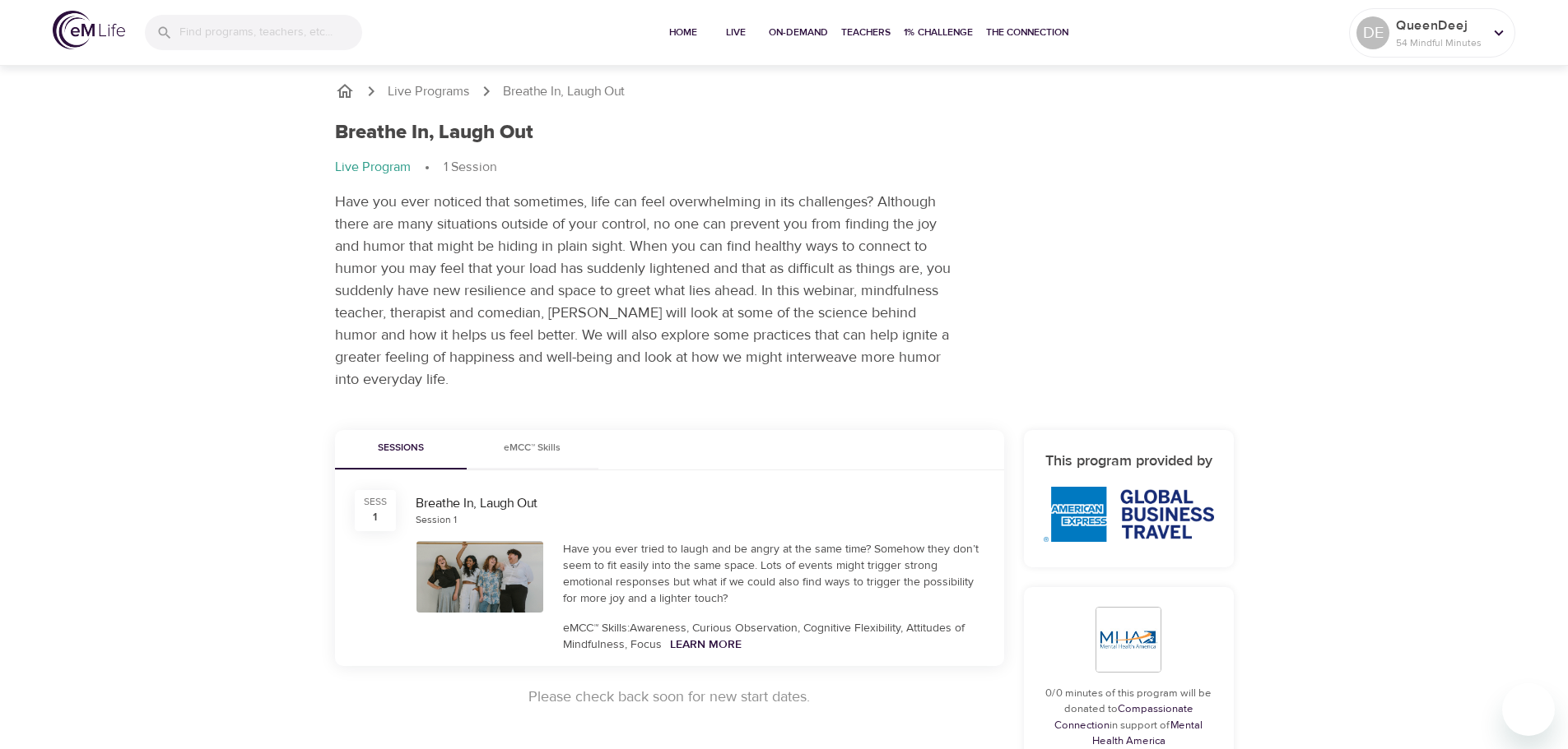
click at [445, 573] on div at bounding box center [480, 577] width 128 height 72
click at [722, 644] on link "Learn More" at bounding box center [706, 645] width 72 height 15
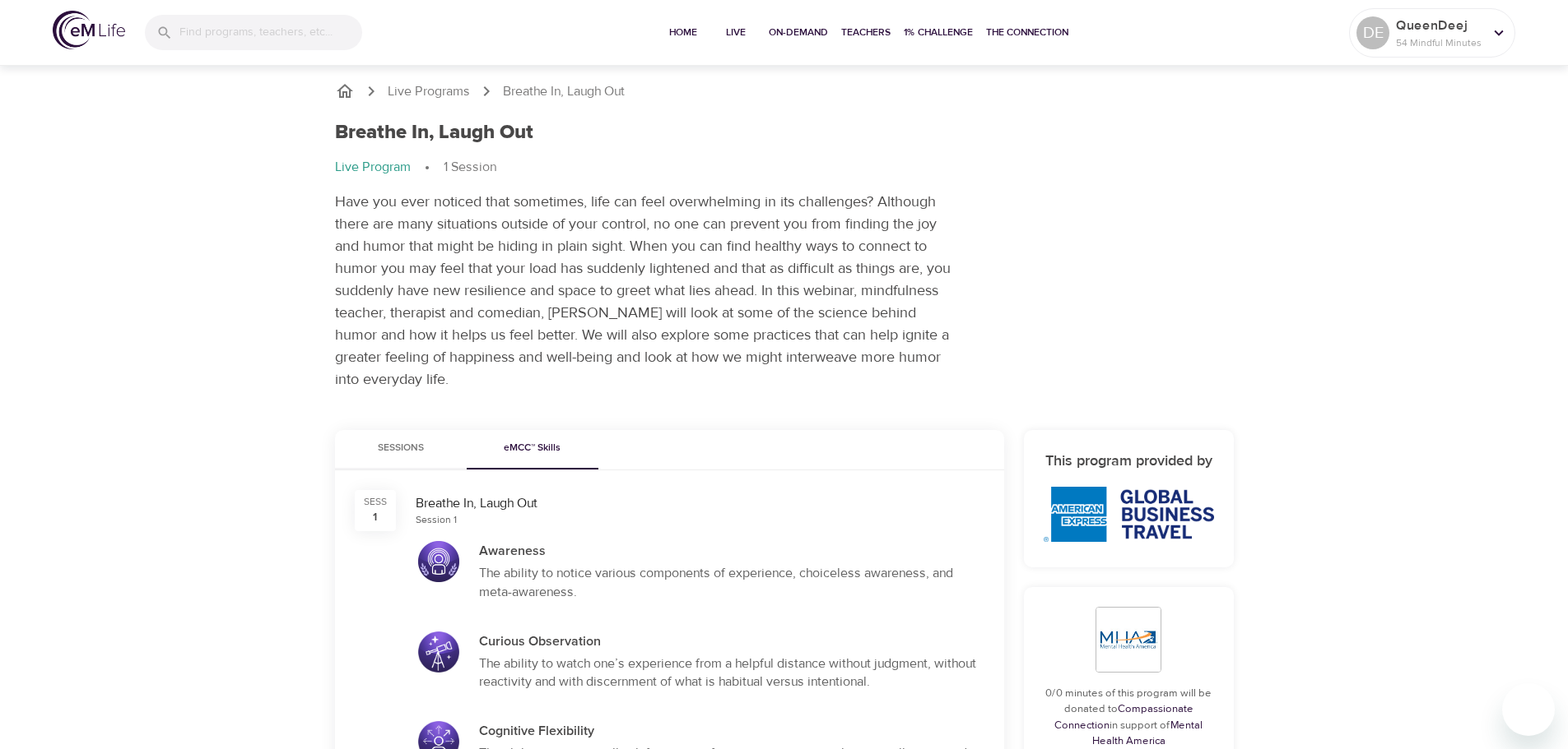
drag, startPoint x: 1566, startPoint y: 330, endPoint x: 1560, endPoint y: 452, distance: 122.1
click at [1560, 449] on div at bounding box center [1560, 374] width 16 height 749
click at [375, 173] on p "Live Program" at bounding box center [373, 167] width 76 height 19
click at [378, 171] on p "Live Program" at bounding box center [373, 167] width 76 height 19
click at [396, 86] on p "Live Programs" at bounding box center [429, 91] width 82 height 19
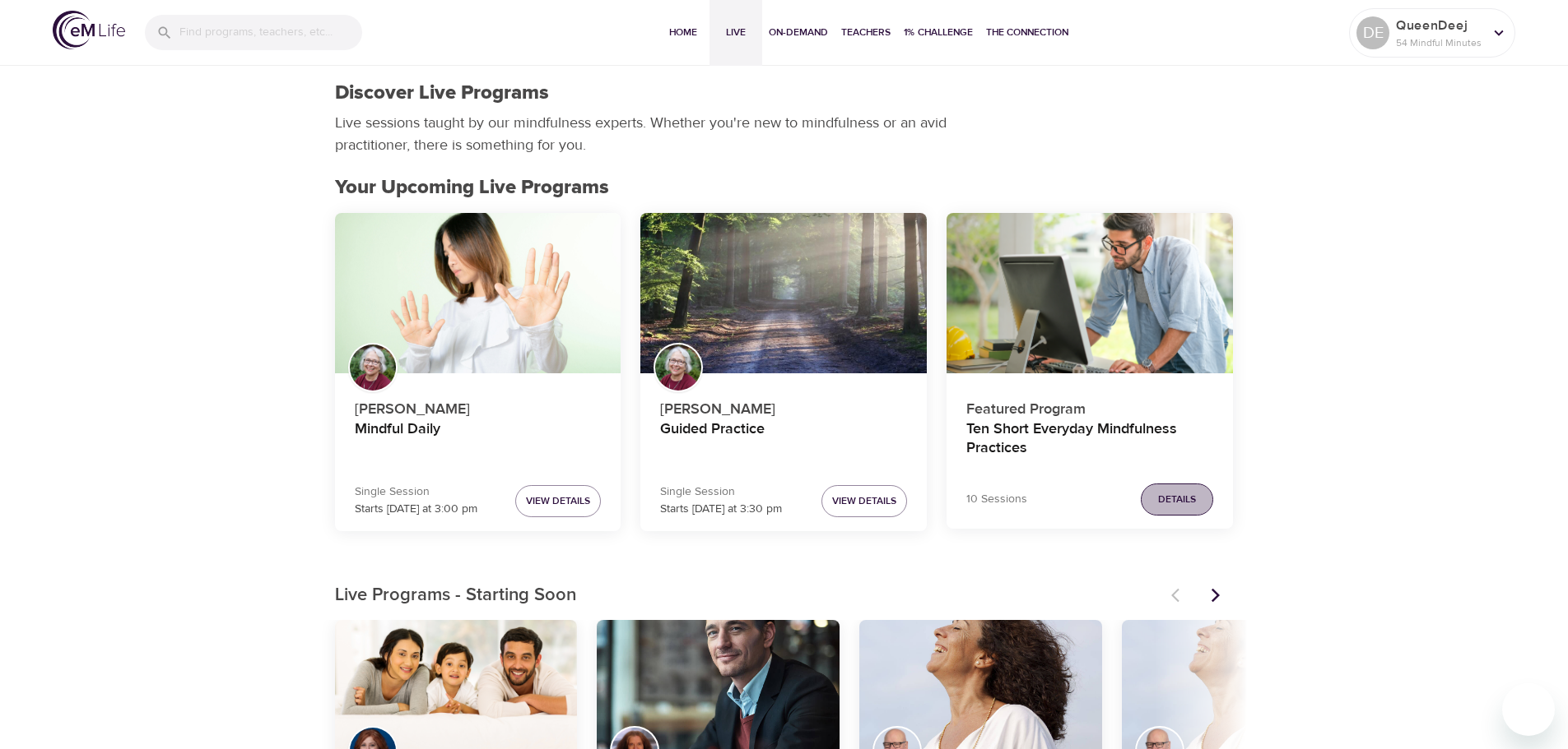
click at [1197, 494] on button "Details" at bounding box center [1177, 499] width 73 height 32
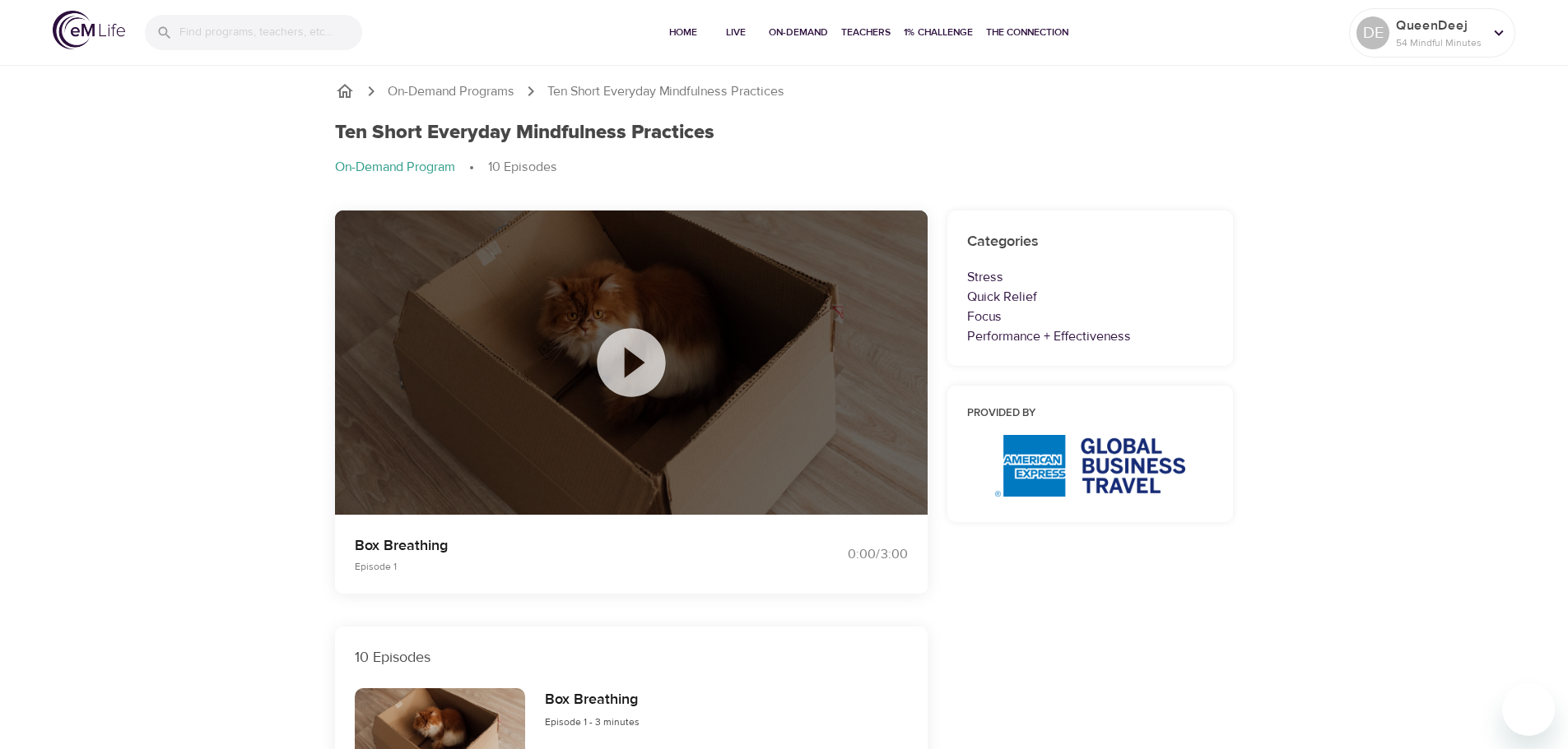
click at [646, 358] on icon at bounding box center [631, 362] width 68 height 68
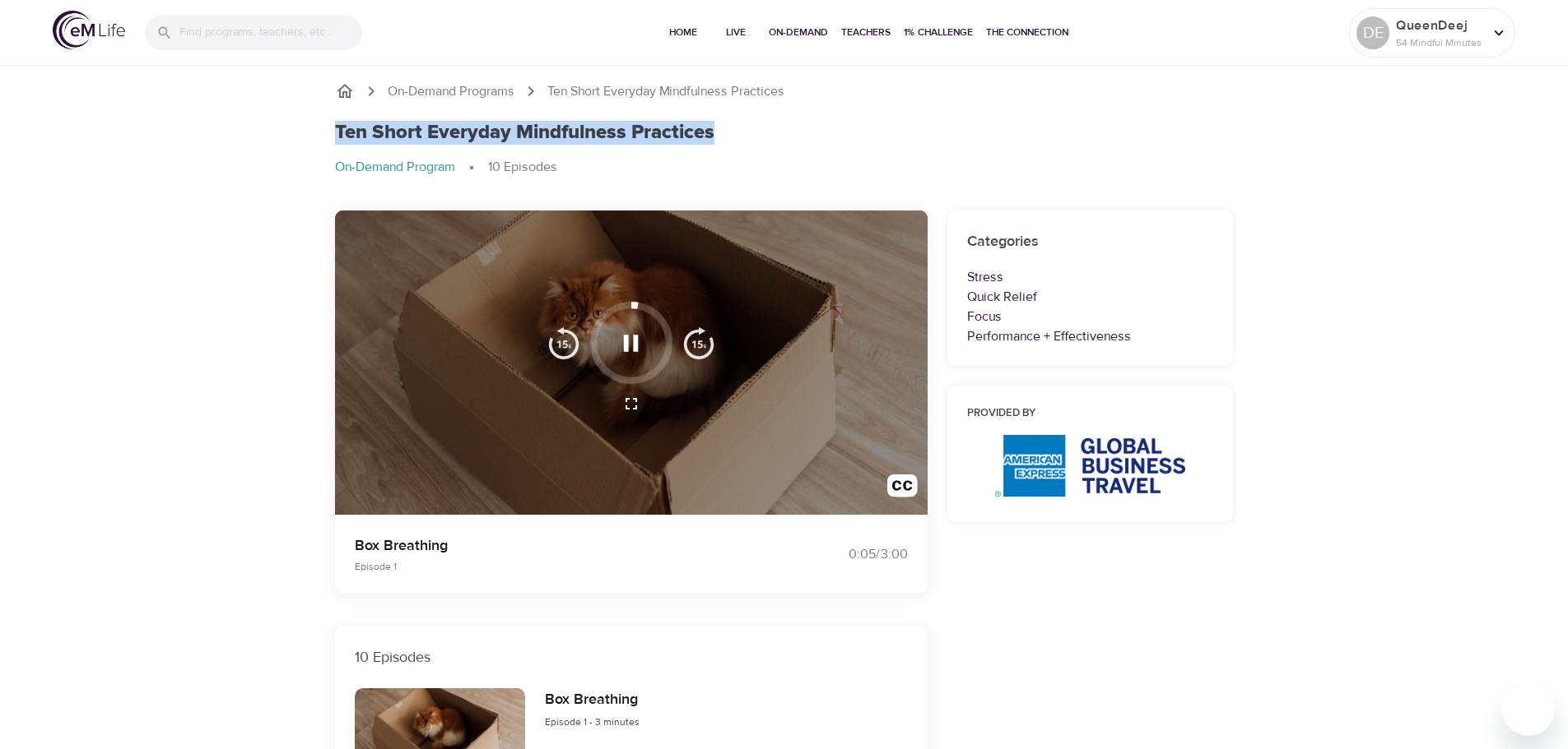
drag, startPoint x: 333, startPoint y: 129, endPoint x: 716, endPoint y: 143, distance: 383.3
click at [716, 143] on div "Ten Short Everyday Mindfulness Practices On-Demand Program 10 Episodes" at bounding box center [784, 156] width 918 height 90
copy h1 "Ten Short Everyday Mindfulness Practices"
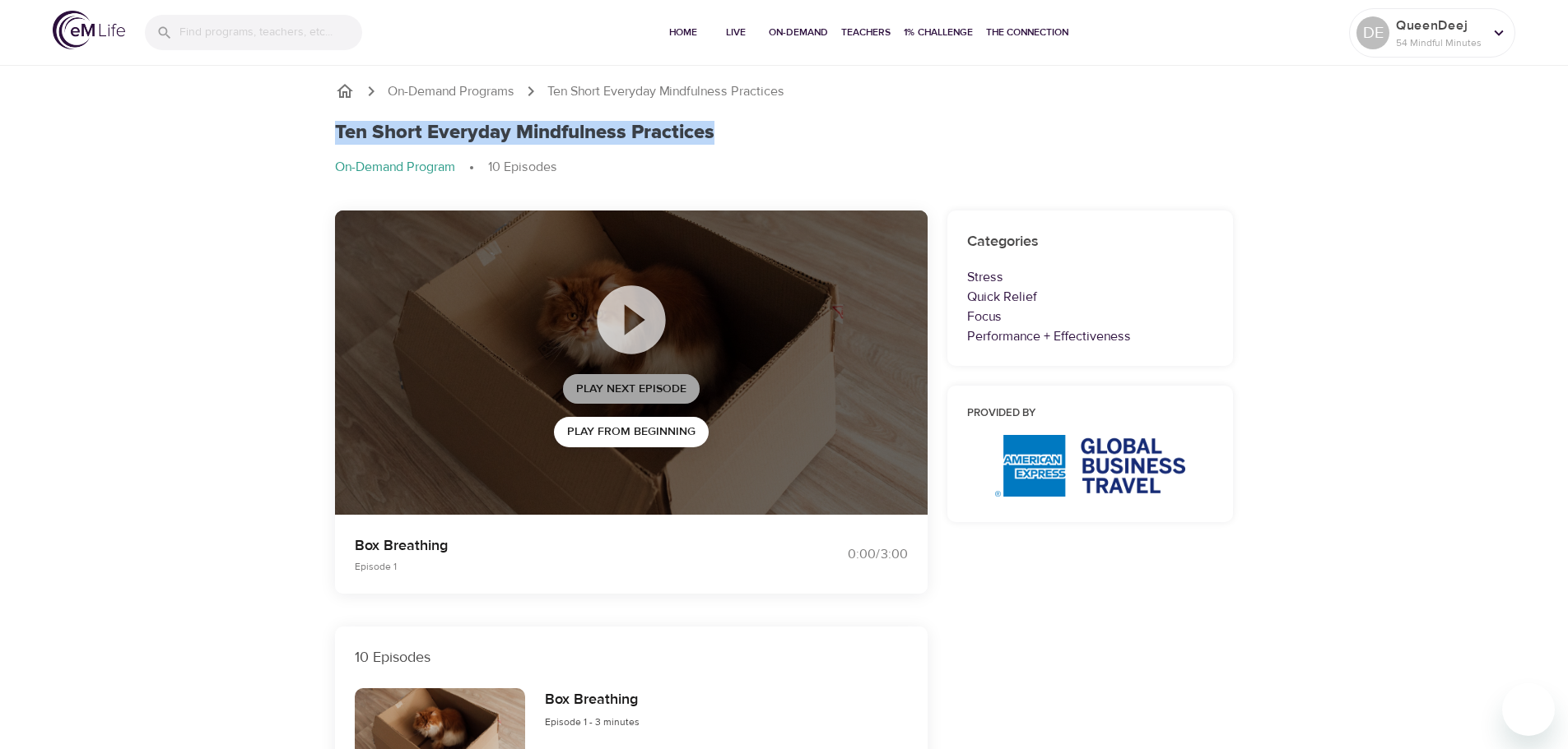
click at [632, 385] on span "Play Next Episode" at bounding box center [631, 389] width 110 height 21
